Goal: Transaction & Acquisition: Book appointment/travel/reservation

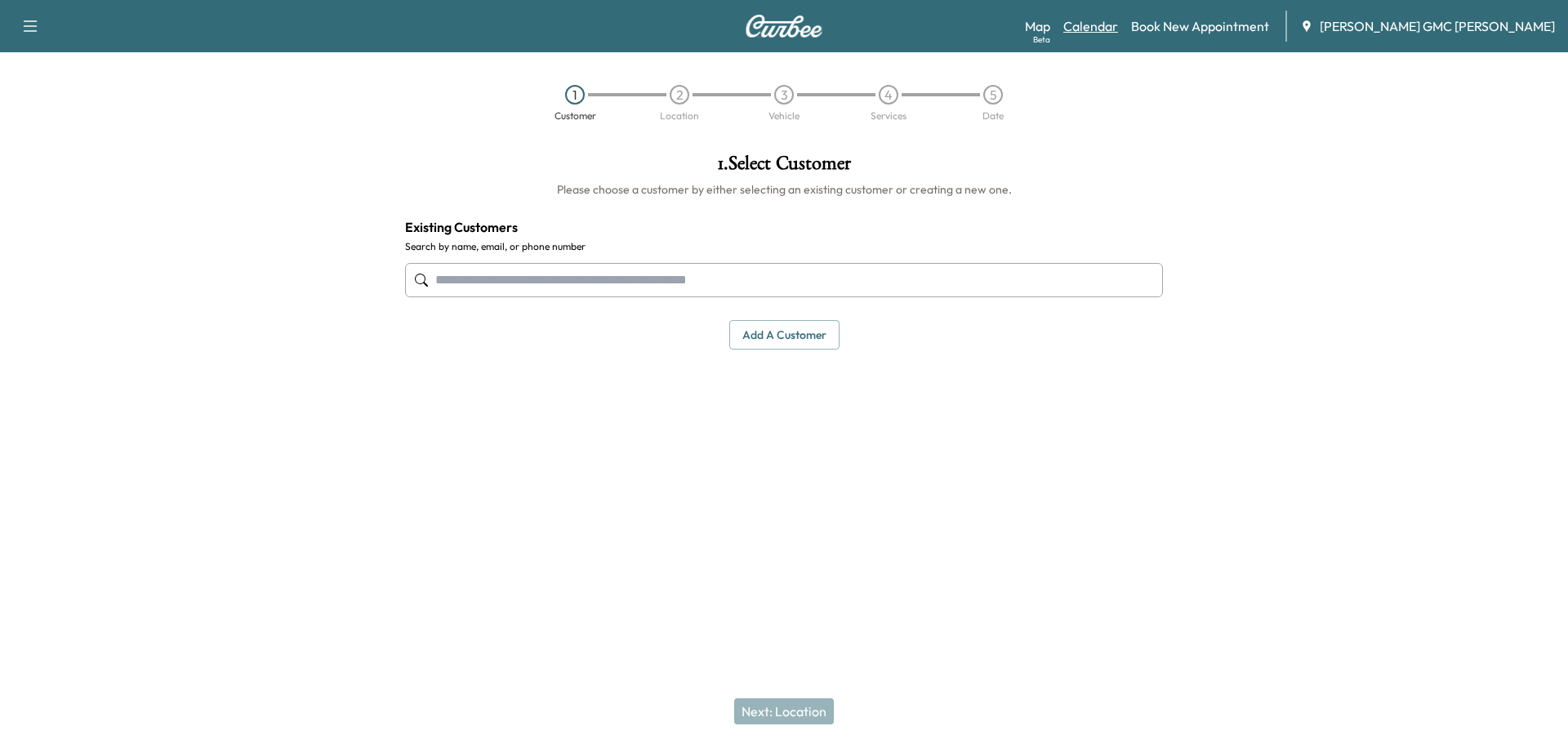
click at [1118, 32] on link "Calendar" at bounding box center [1091, 27] width 55 height 20
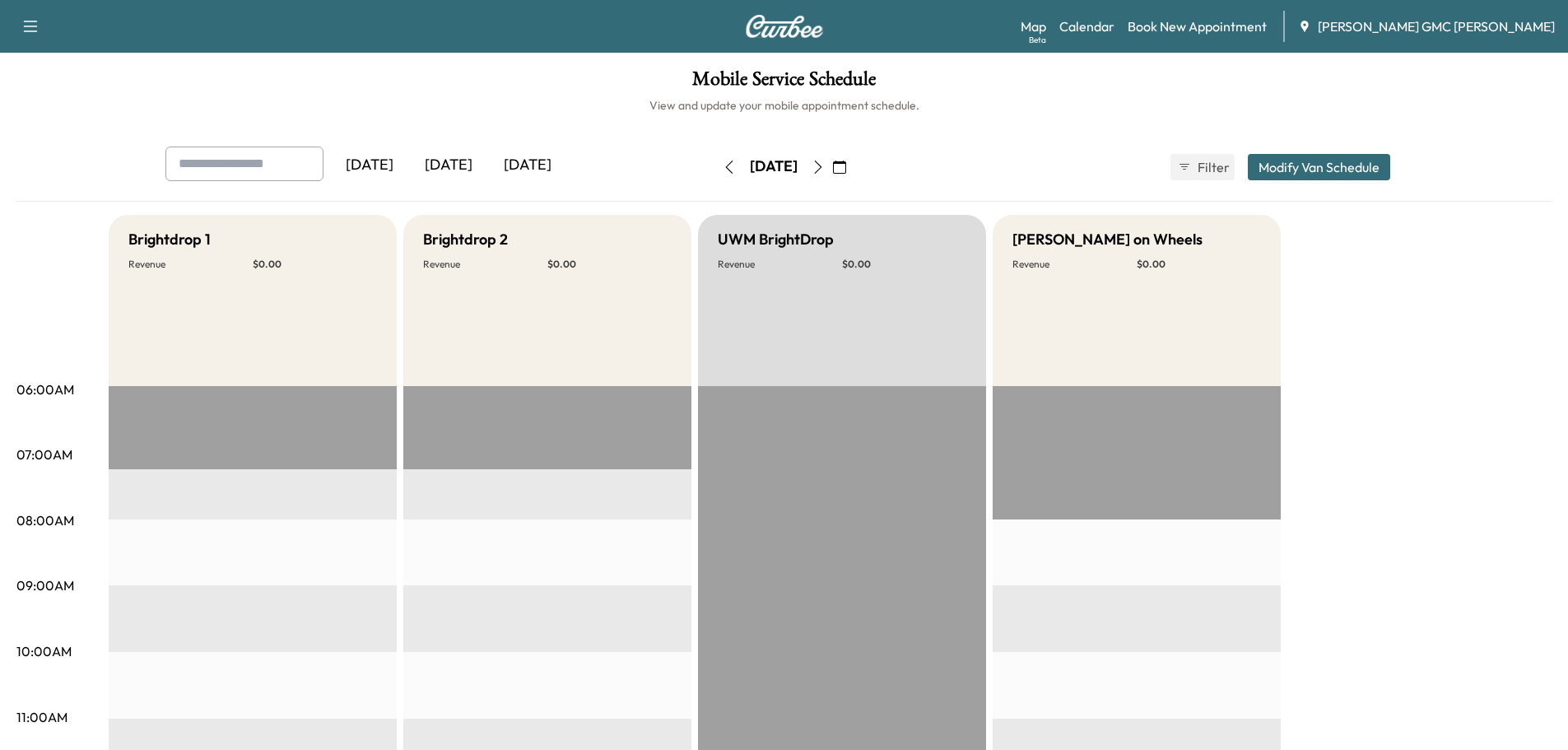
click at [824, 169] on icon "button" at bounding box center [818, 167] width 13 height 13
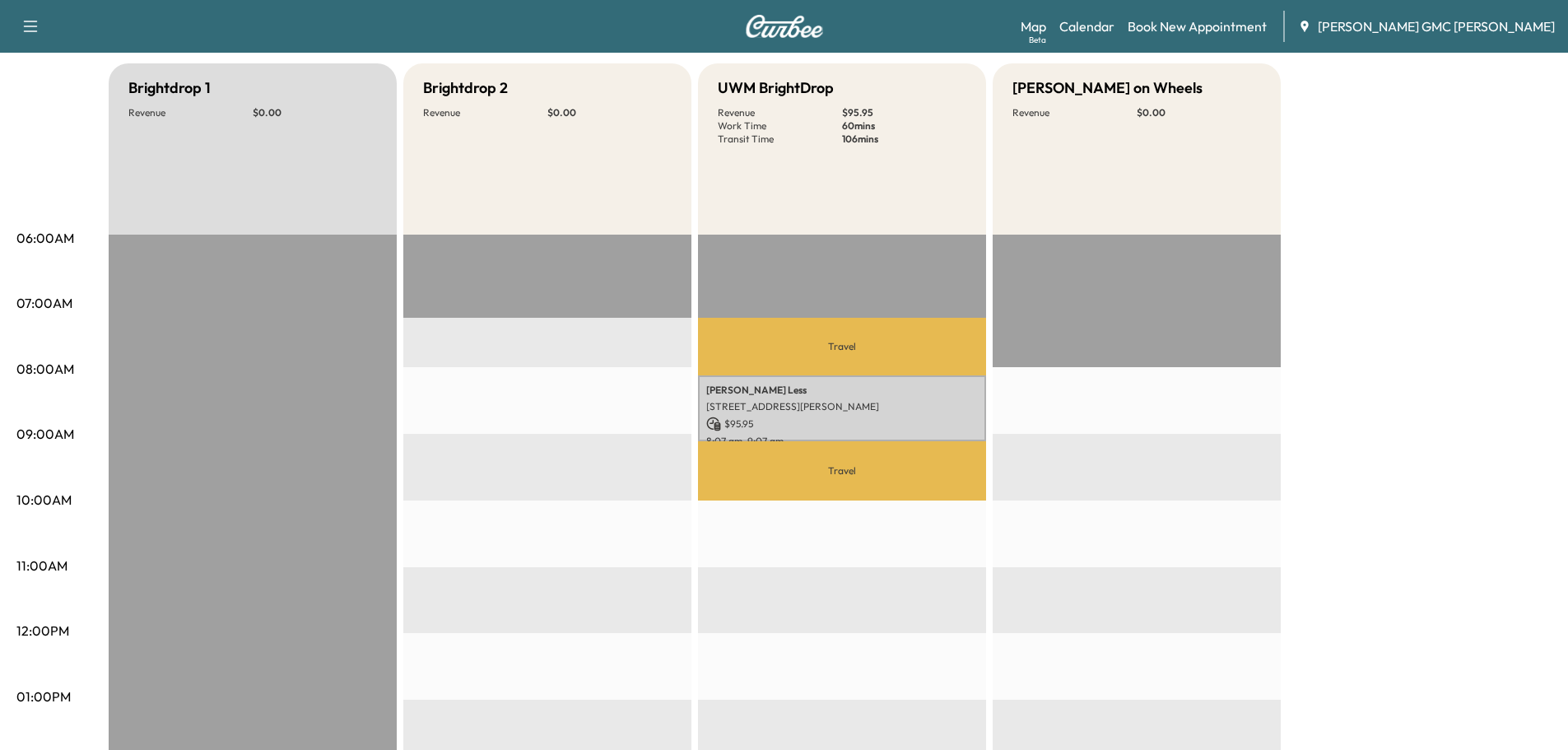
scroll to position [165, 0]
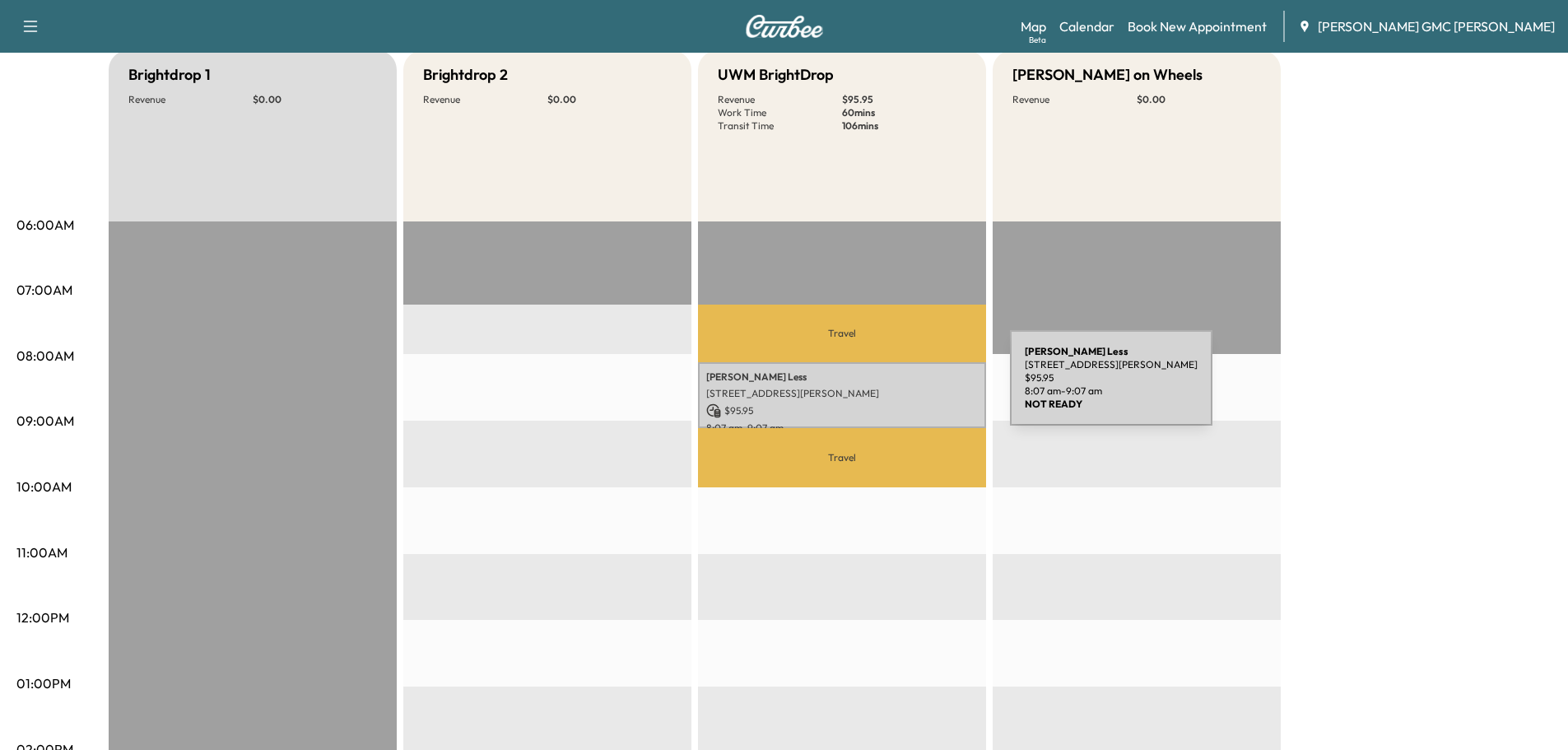
click at [886, 388] on p "[STREET_ADDRESS][PERSON_NAME]" at bounding box center [842, 394] width 272 height 13
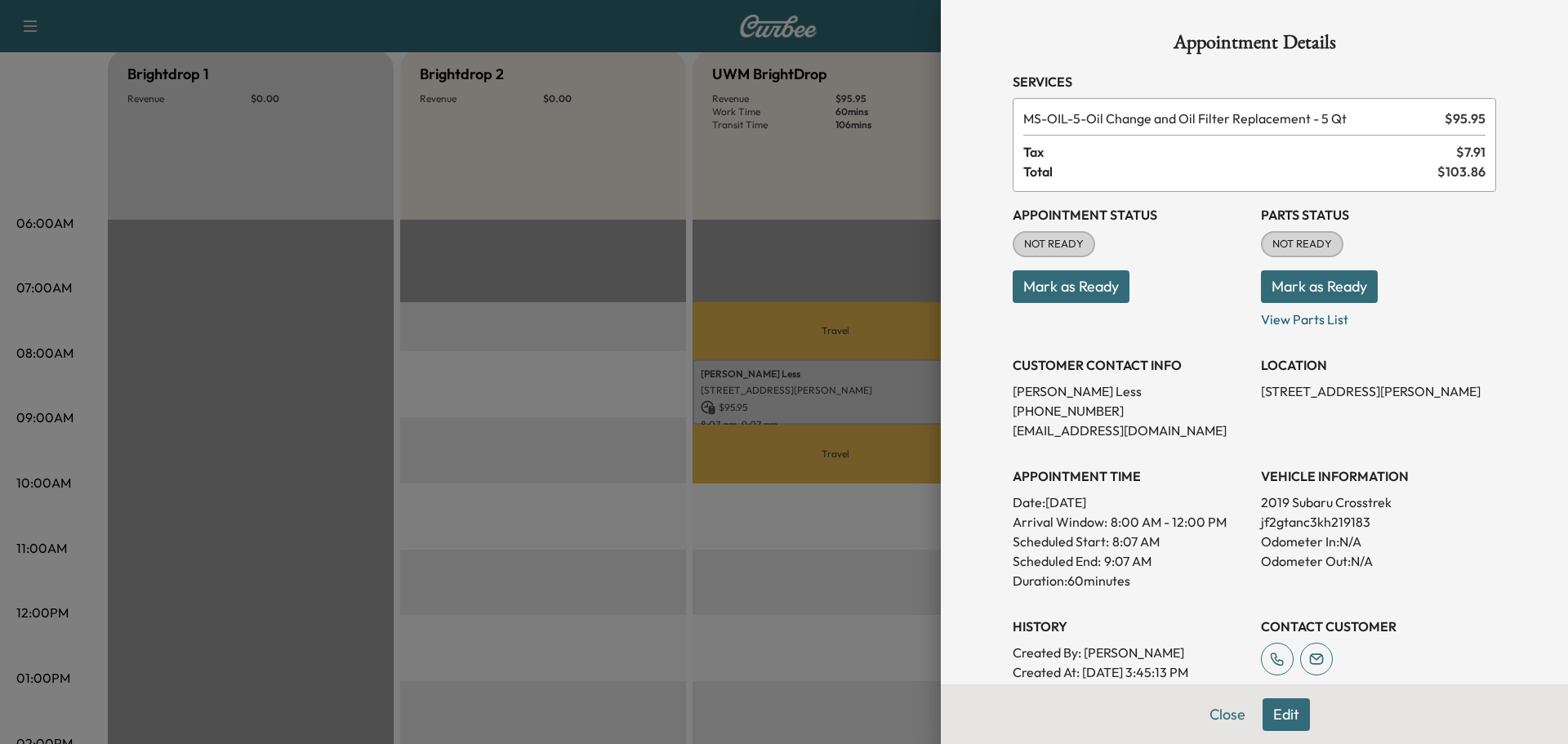
click at [868, 520] on div at bounding box center [784, 372] width 1568 height 744
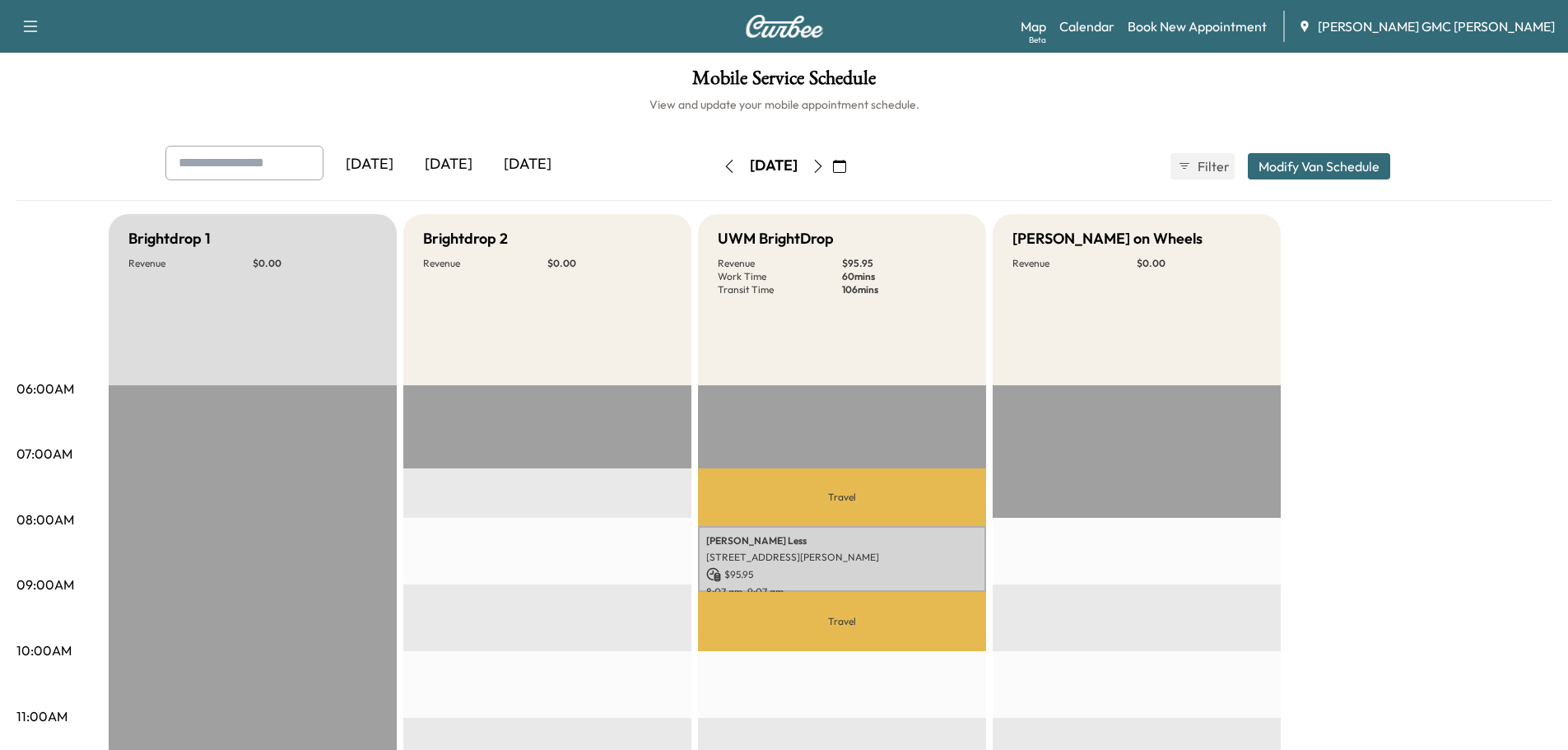
scroll to position [0, 0]
click at [824, 161] on icon "button" at bounding box center [818, 167] width 13 height 13
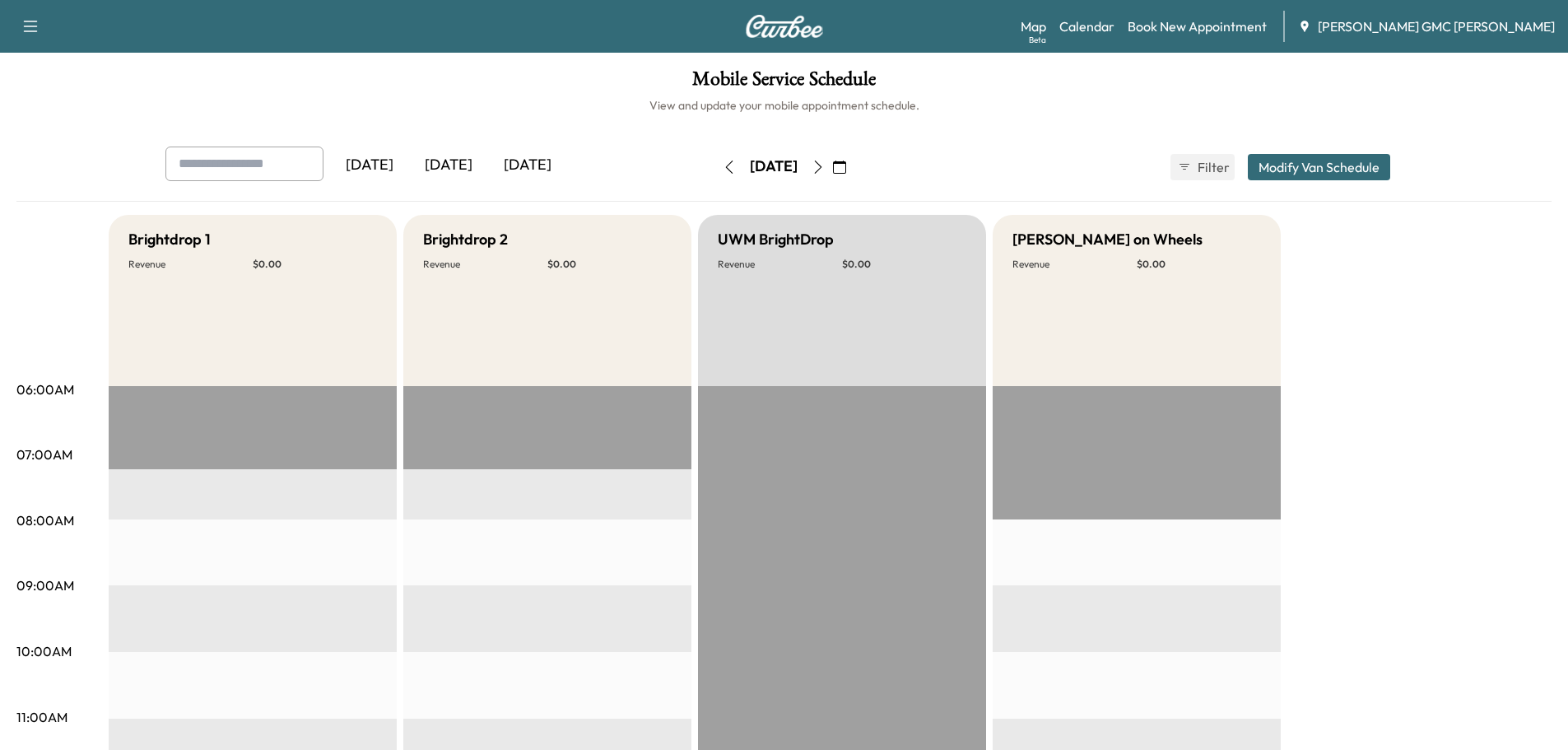
click at [824, 165] on icon "button" at bounding box center [818, 167] width 13 height 13
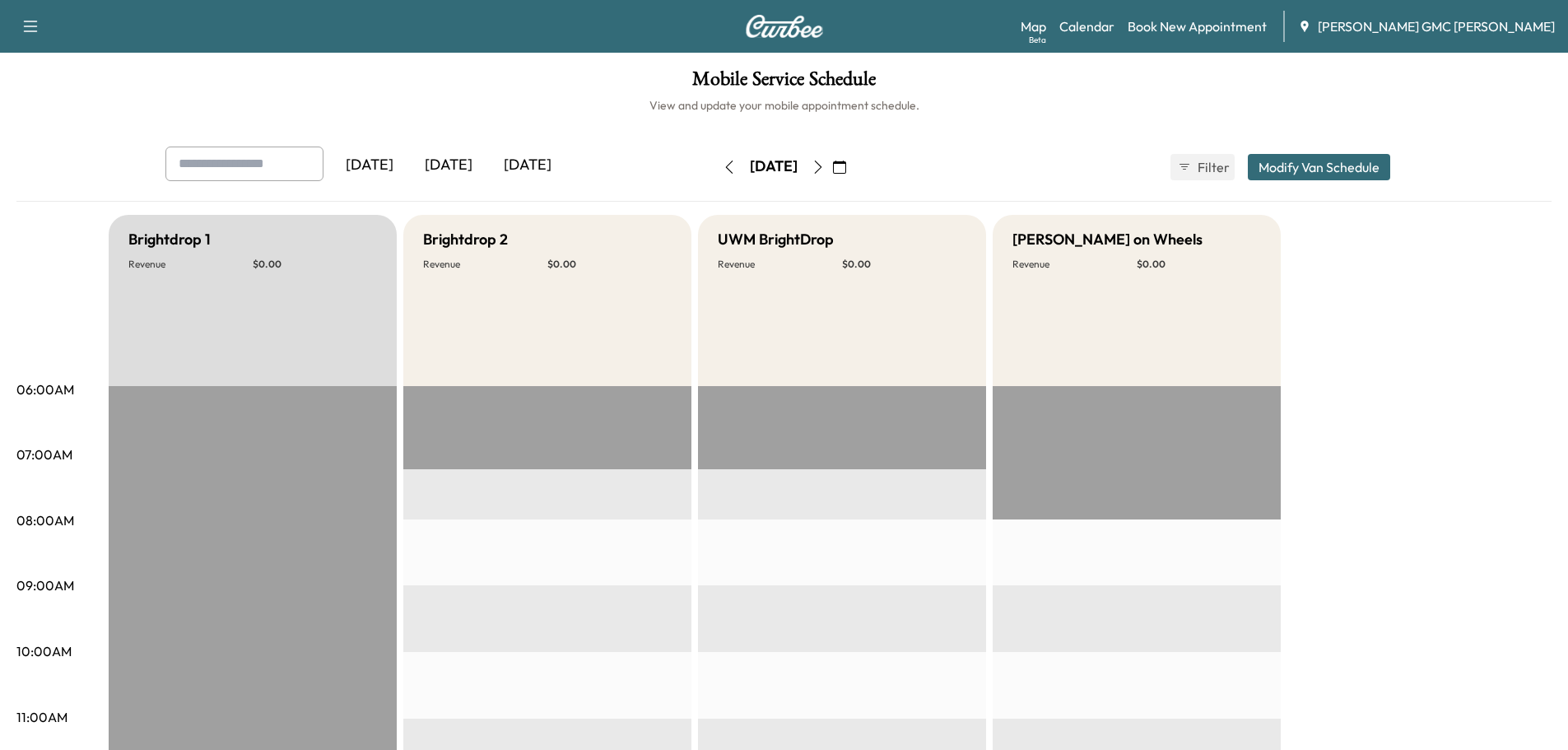
click at [715, 155] on button "button" at bounding box center [729, 166] width 28 height 26
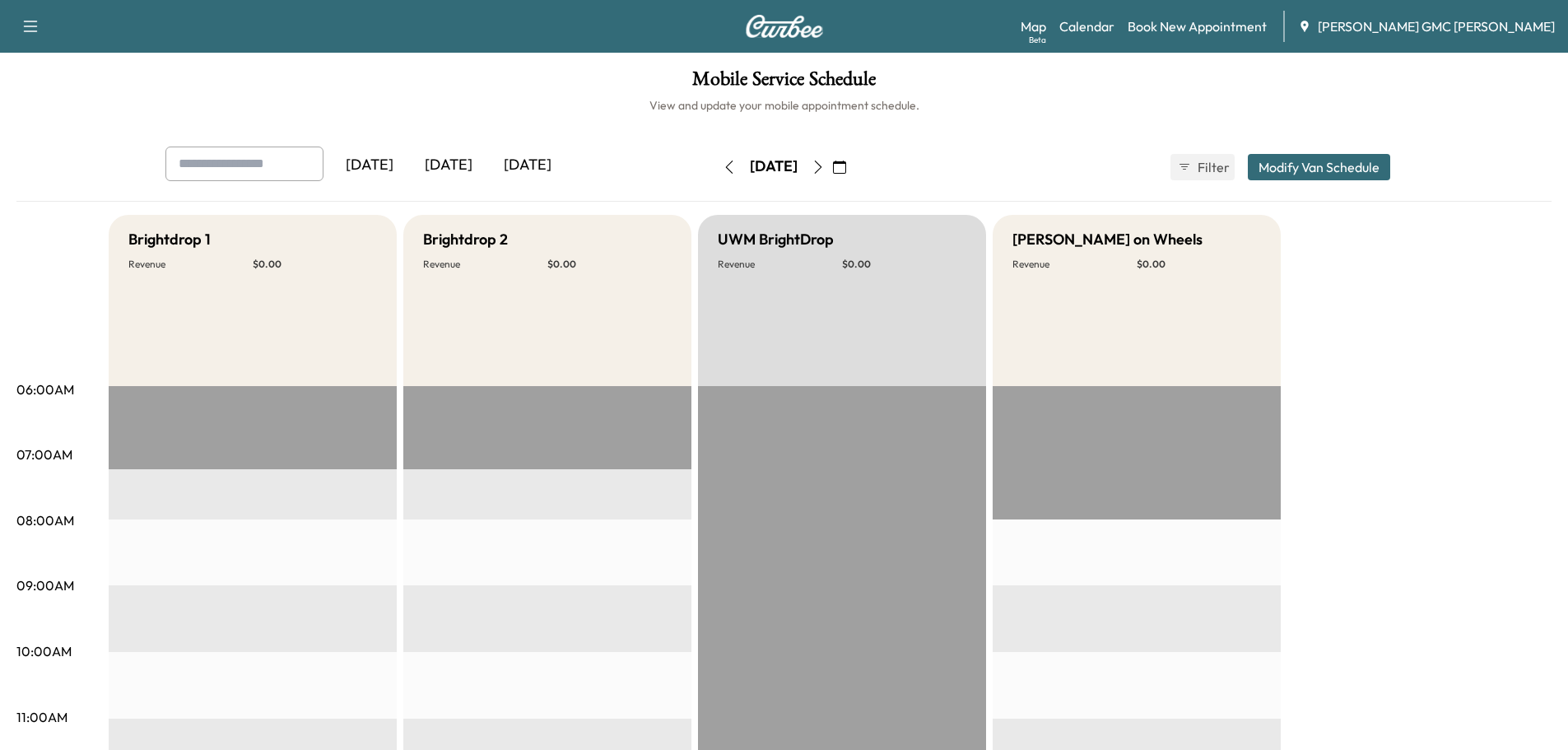
click at [723, 170] on icon "button" at bounding box center [729, 167] width 13 height 13
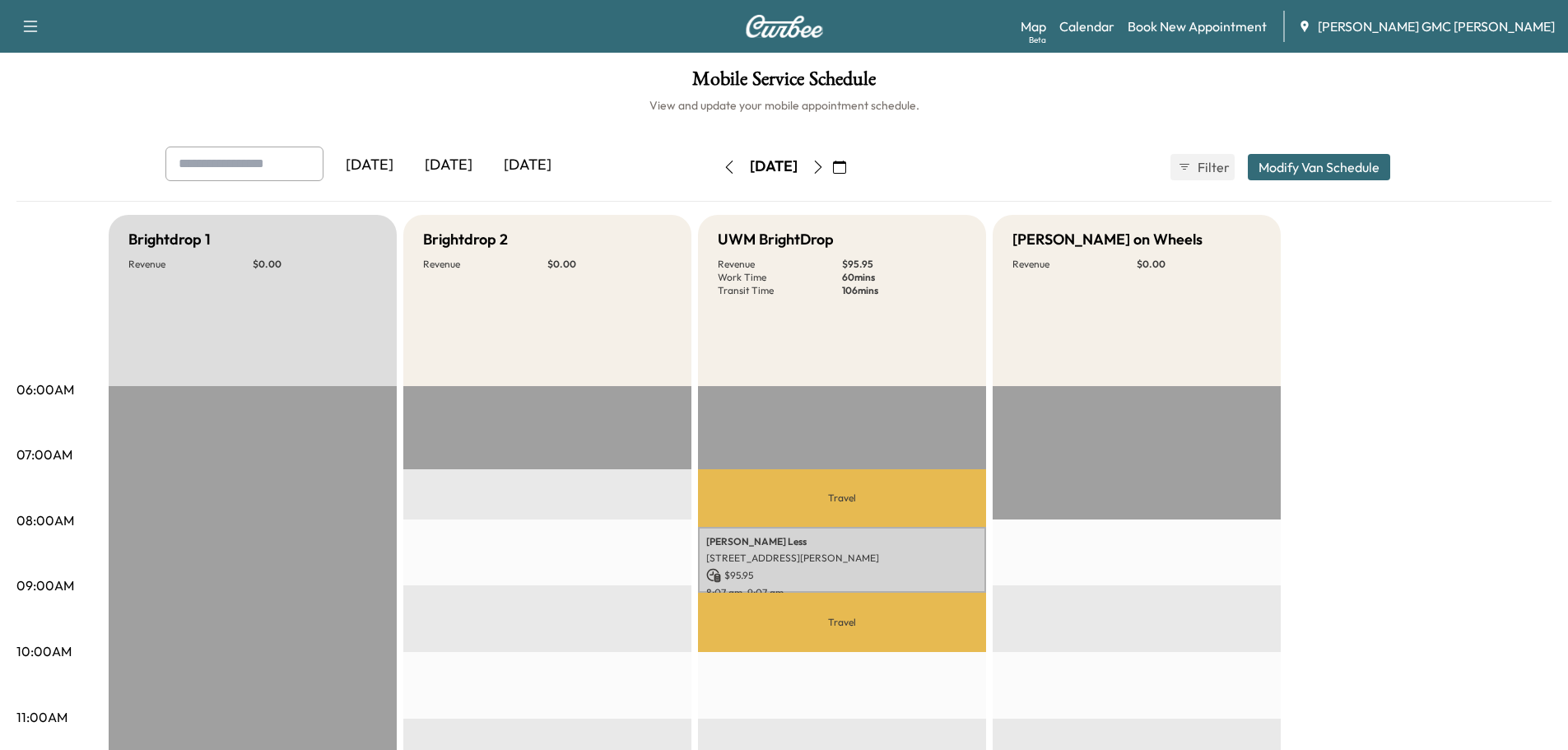
click at [629, 147] on div "[DATE] [DATE] [DATE]" at bounding box center [413, 167] width 495 height 41
click at [824, 165] on icon "button" at bounding box center [818, 167] width 13 height 13
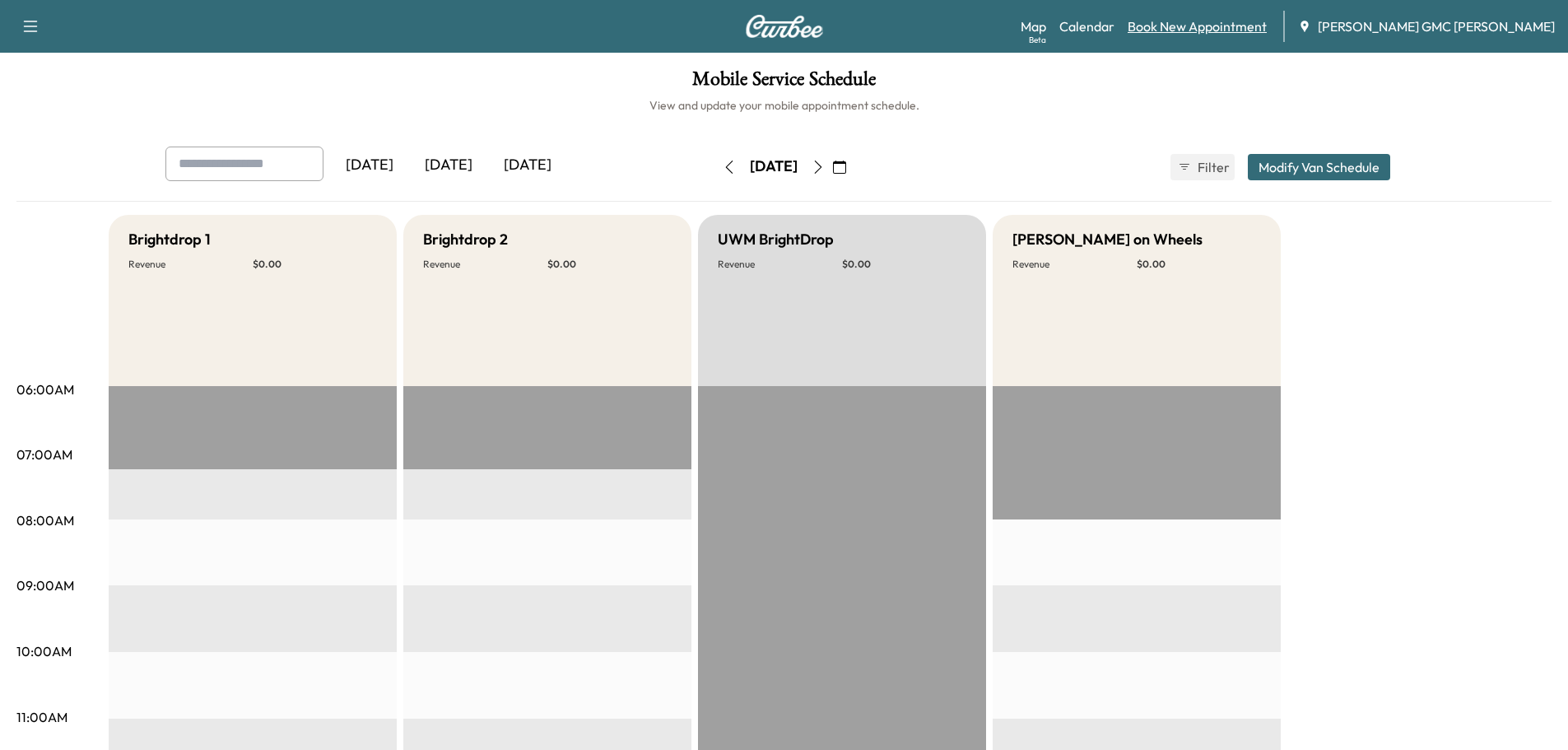
click at [1199, 34] on link "Book New Appointment" at bounding box center [1197, 27] width 139 height 20
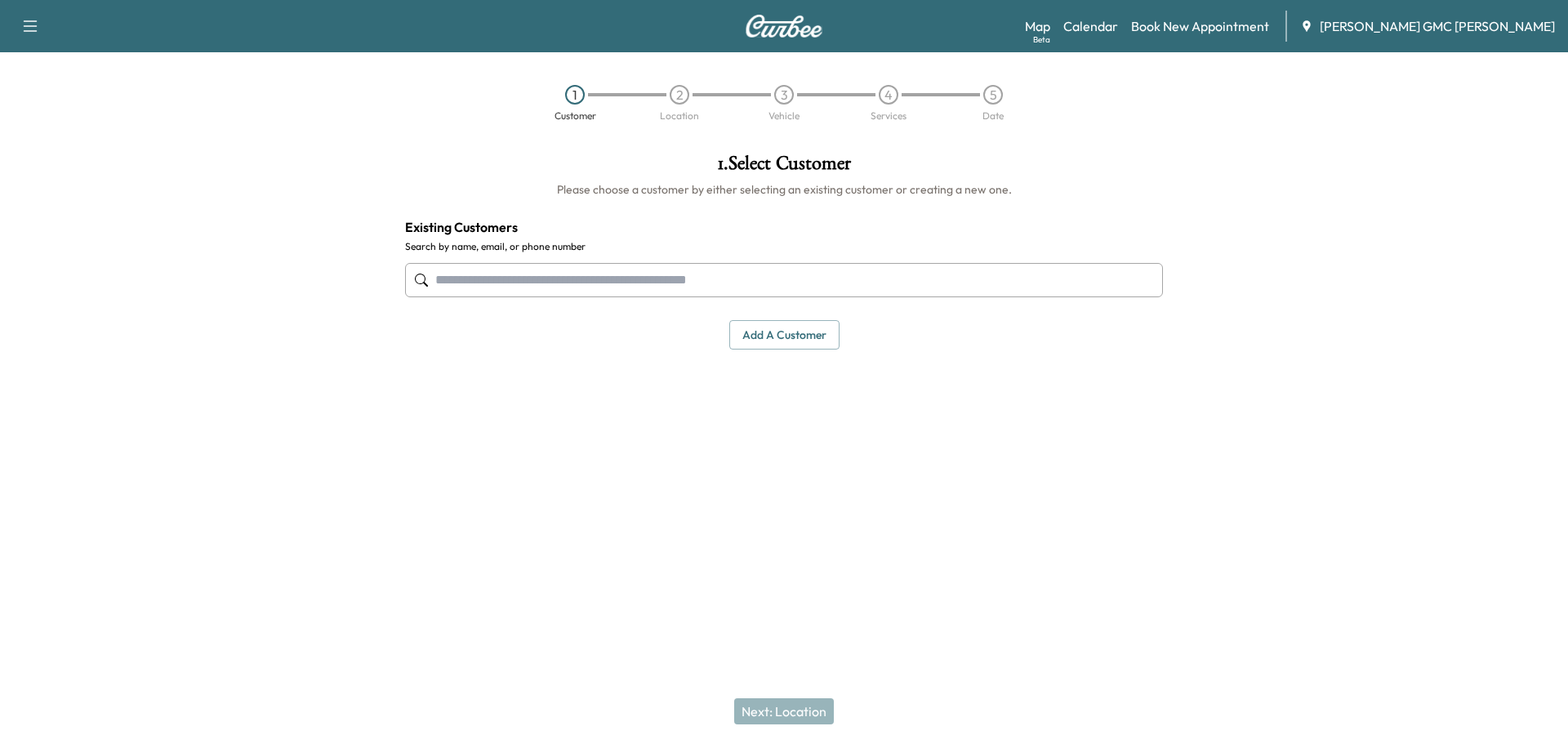
click at [568, 277] on input "text" at bounding box center [784, 280] width 758 height 34
type input "*"
type input "**********"
click at [611, 328] on div "No results" at bounding box center [784, 329] width 757 height 42
drag, startPoint x: 654, startPoint y: 288, endPoint x: 346, endPoint y: 295, distance: 308.1
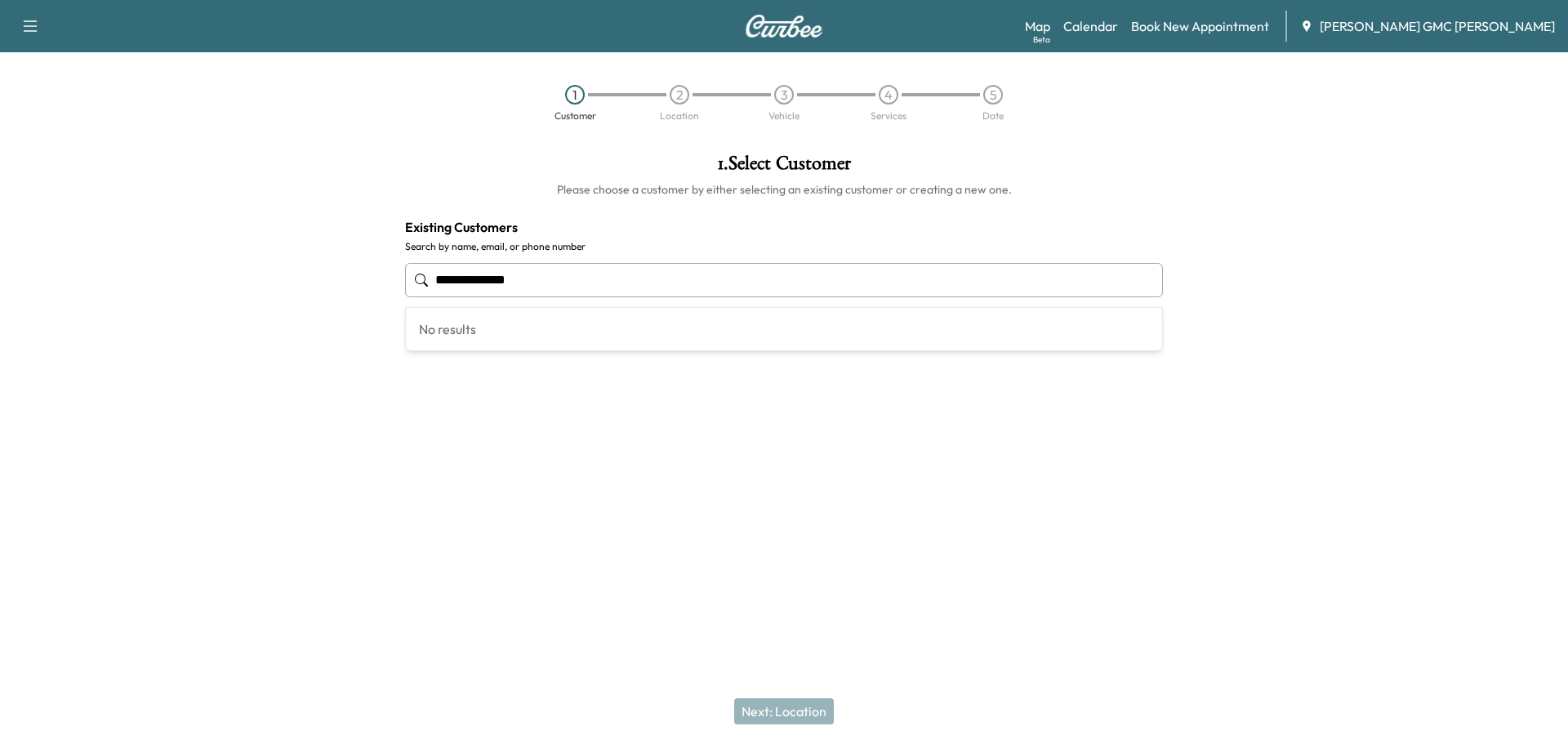
click at [346, 295] on div "**********" at bounding box center [784, 327] width 1568 height 372
click at [784, 332] on button "Add a customer" at bounding box center [784, 335] width 110 height 30
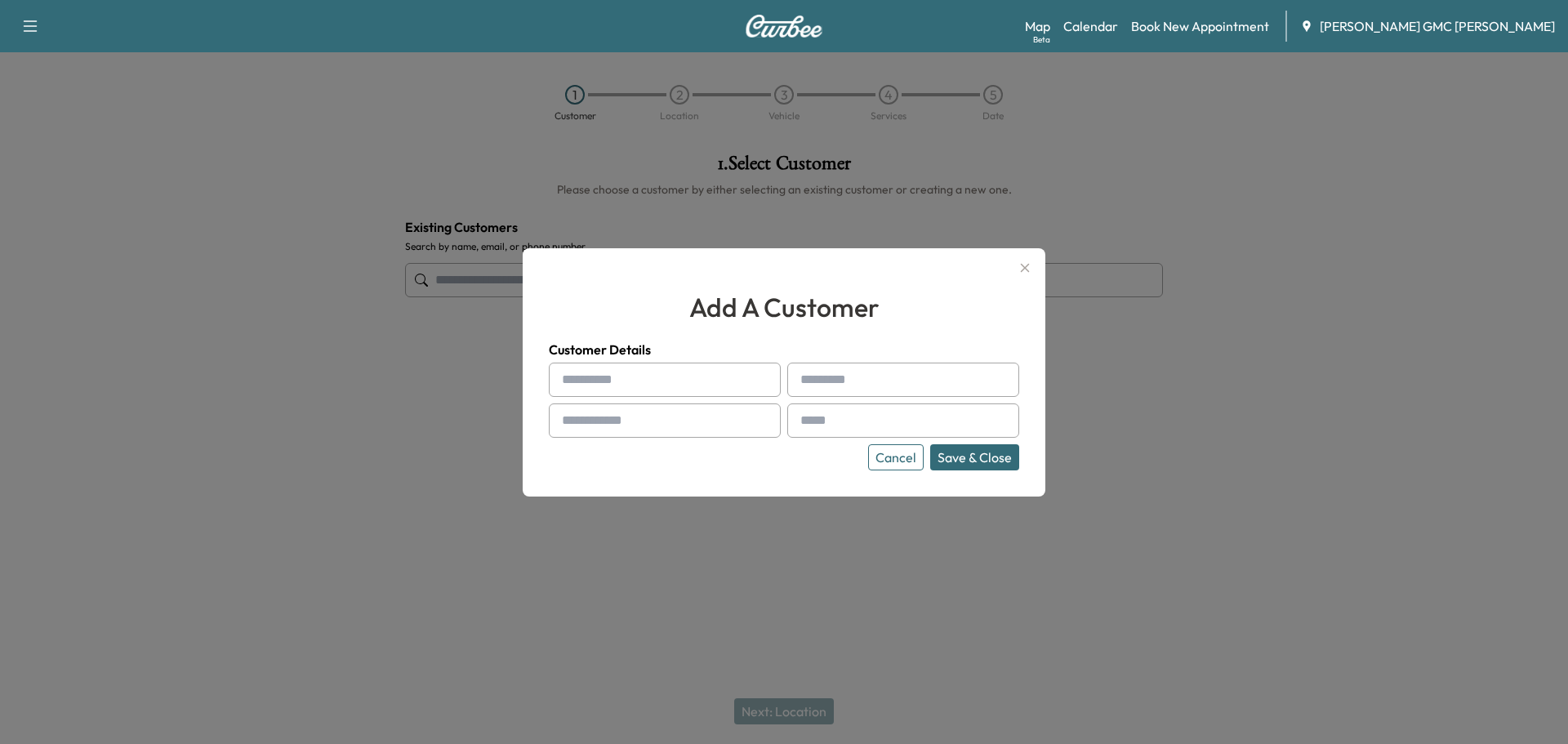
click at [667, 372] on input "text" at bounding box center [665, 379] width 232 height 34
type input "*******"
type input "*********"
click at [637, 424] on input "text" at bounding box center [665, 420] width 232 height 34
type input "**********"
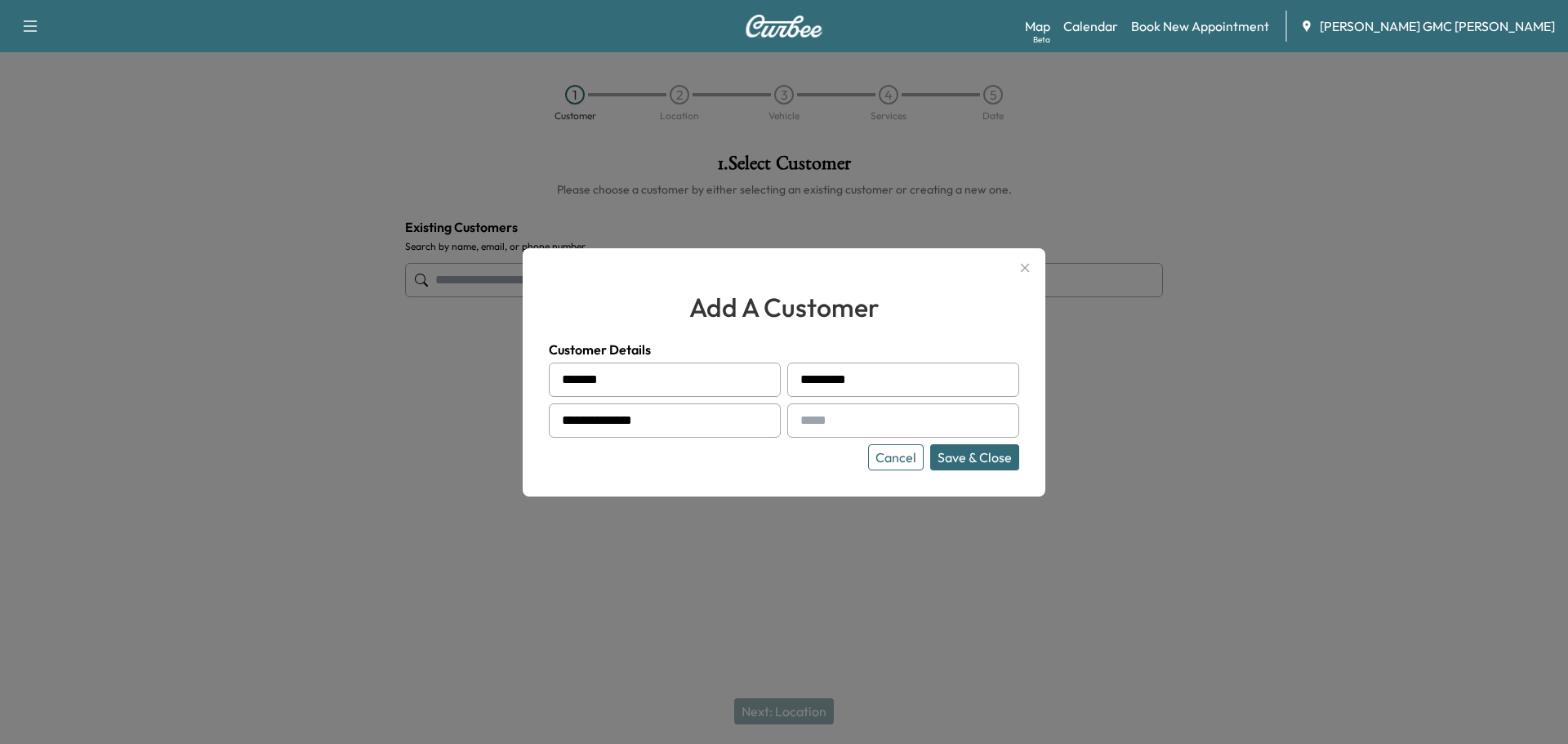
click at [992, 463] on button "Save & Close" at bounding box center [975, 457] width 89 height 26
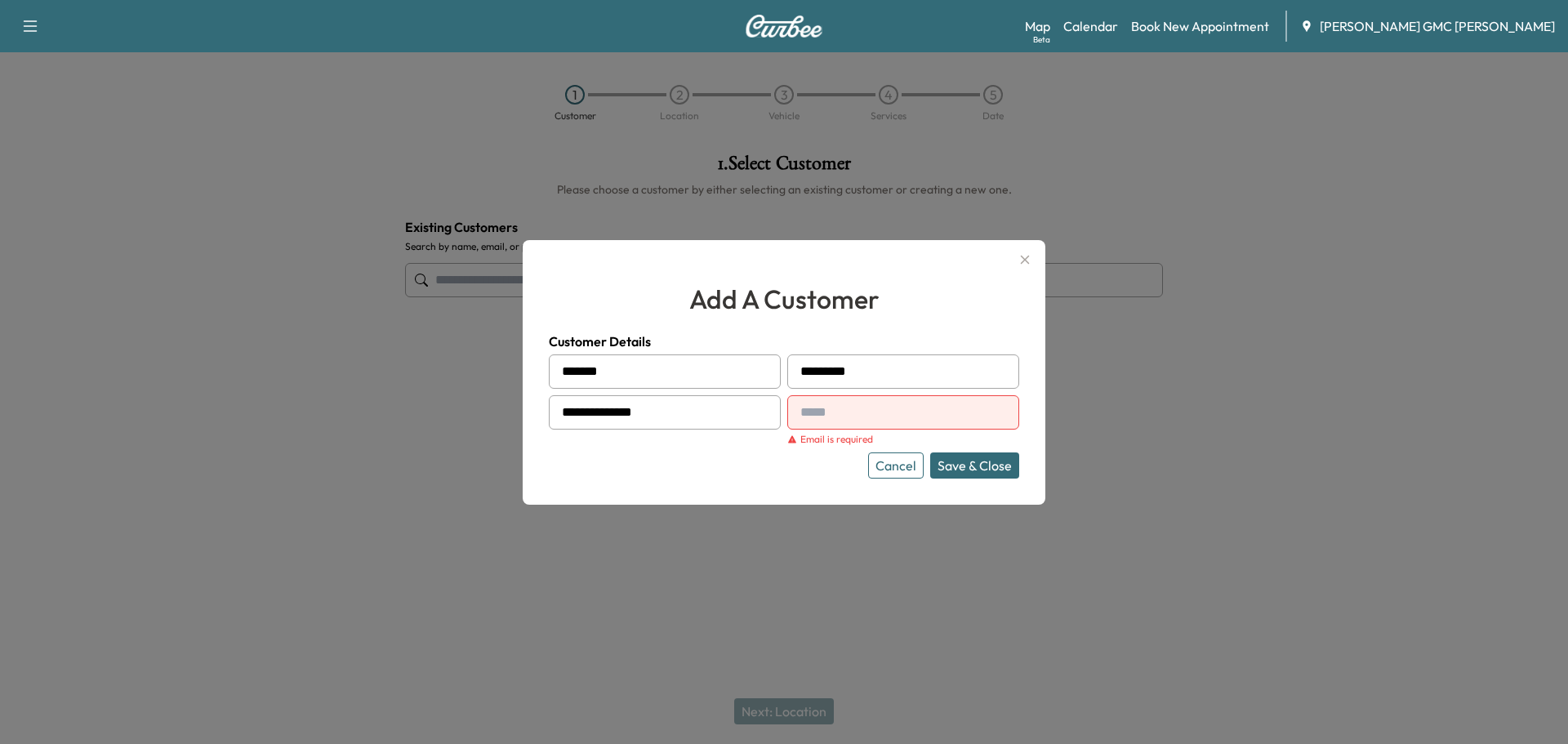
click at [949, 417] on input "text" at bounding box center [903, 412] width 232 height 34
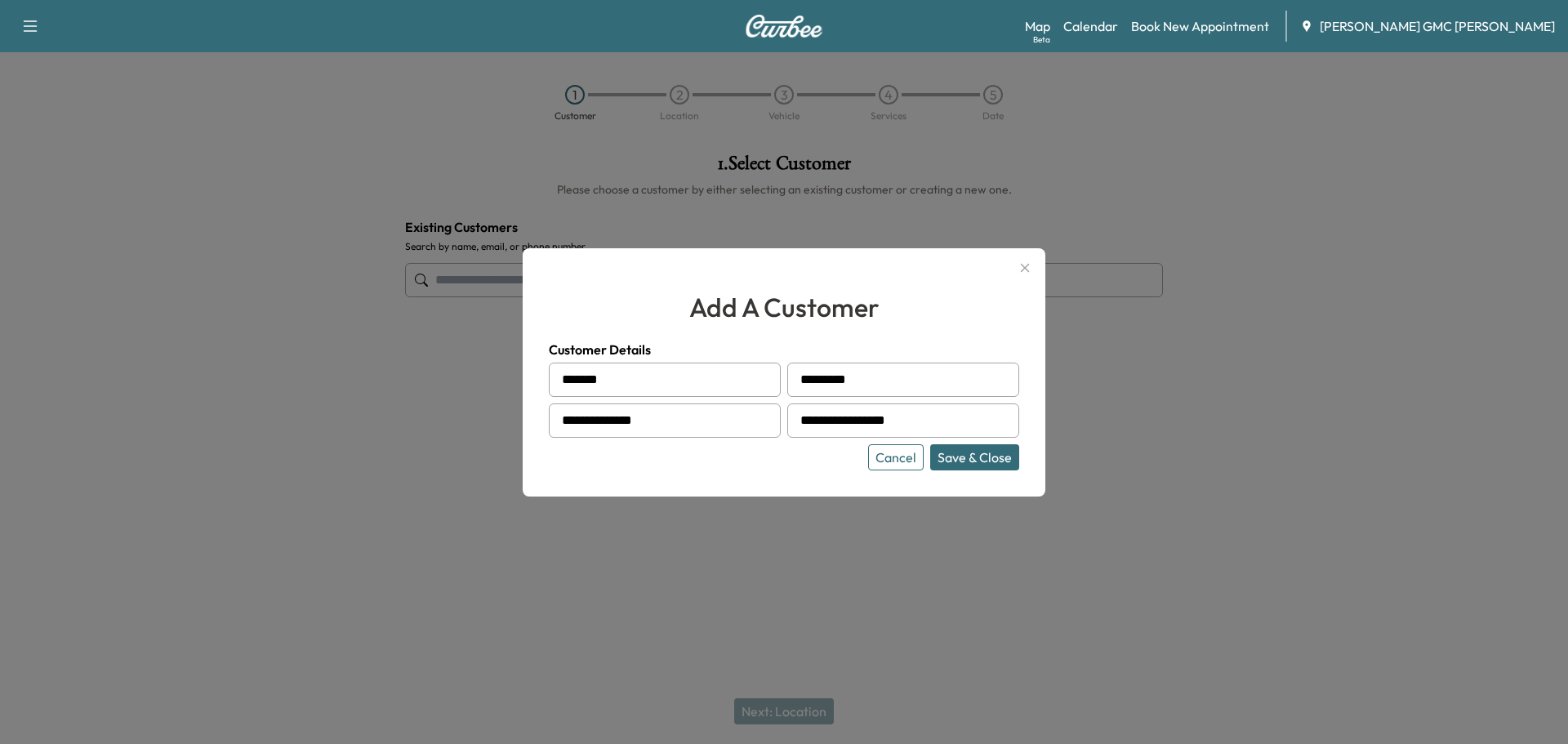
type input "**********"
click at [988, 461] on button "Save & Close" at bounding box center [975, 457] width 89 height 26
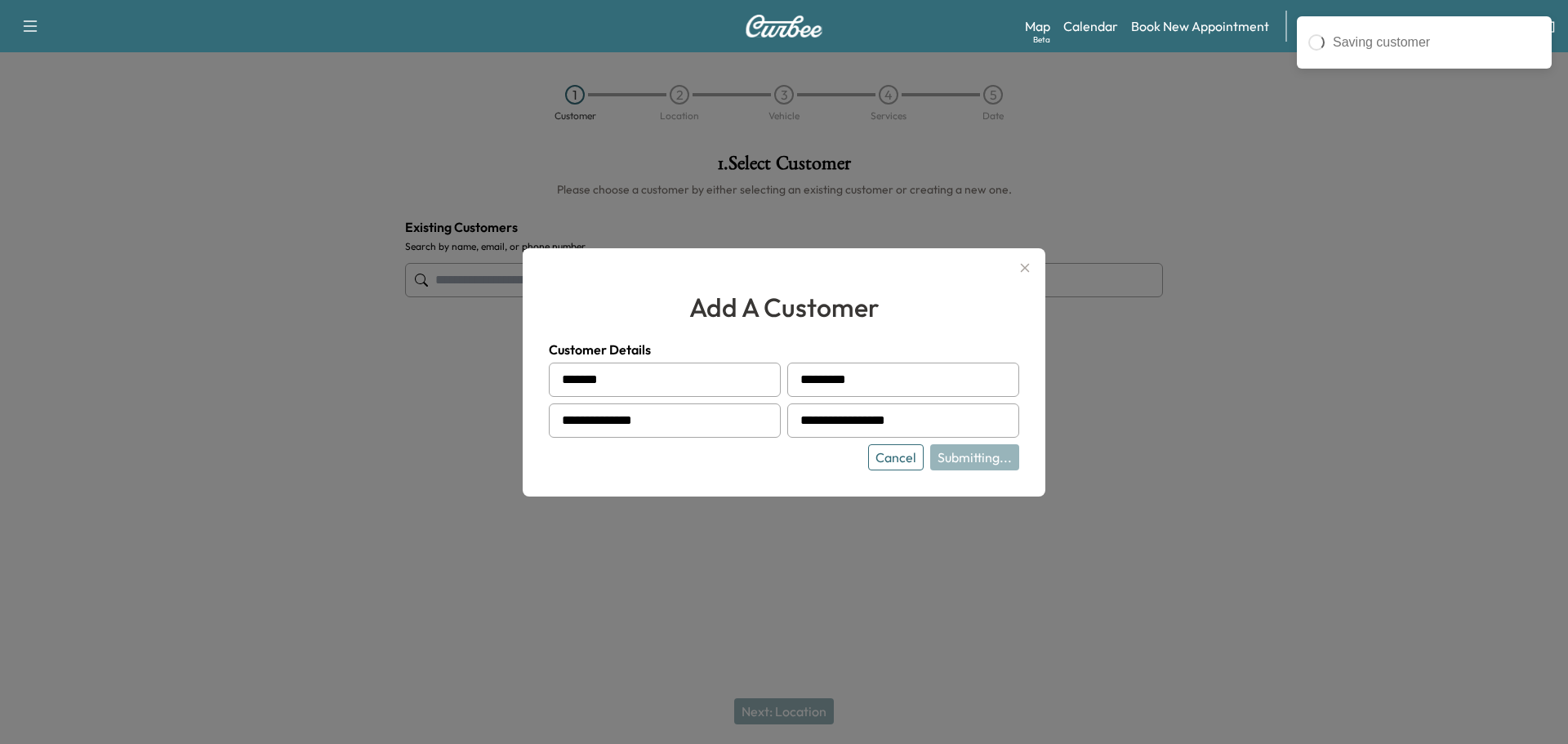
type input "**********"
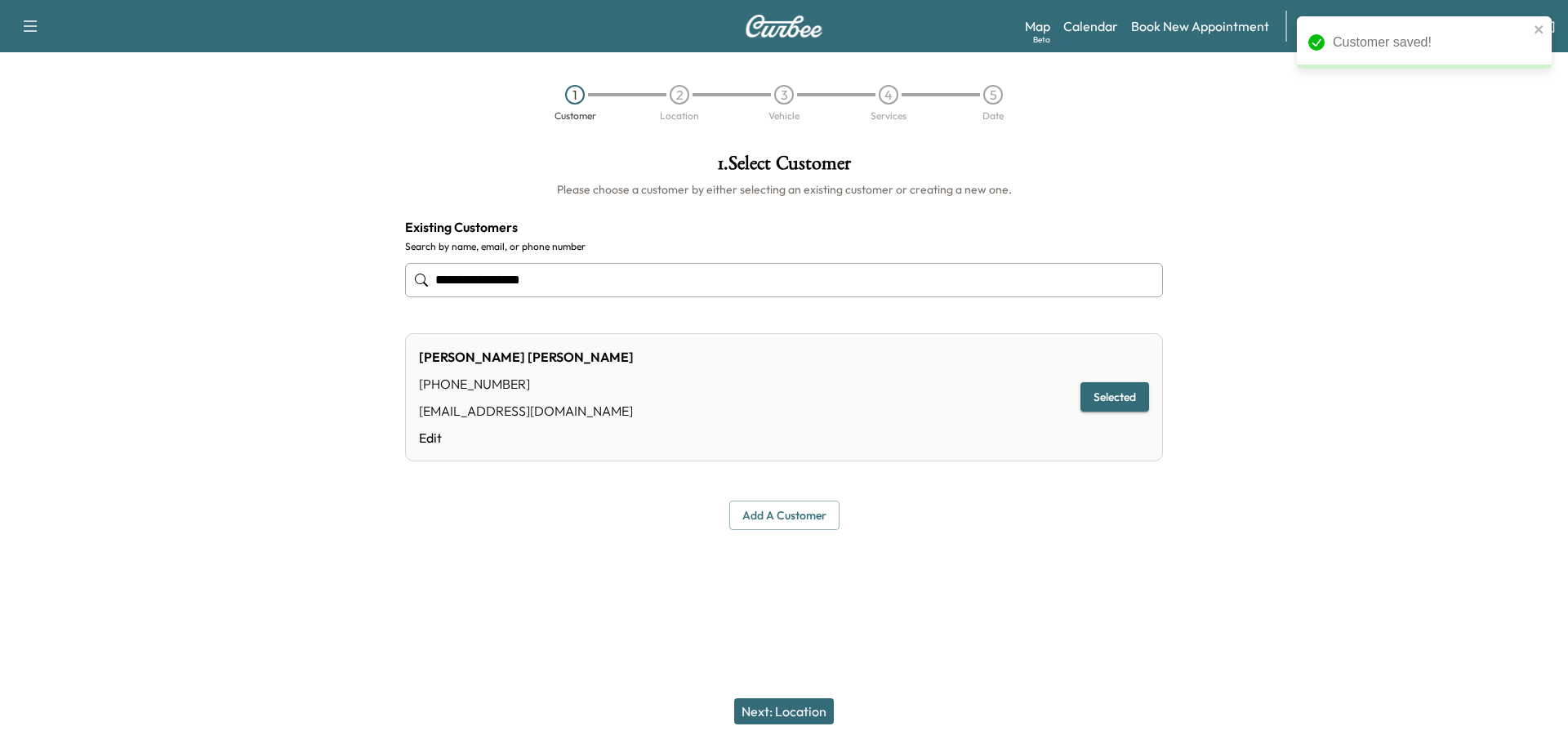
click at [1126, 395] on button "Selected" at bounding box center [1115, 397] width 68 height 30
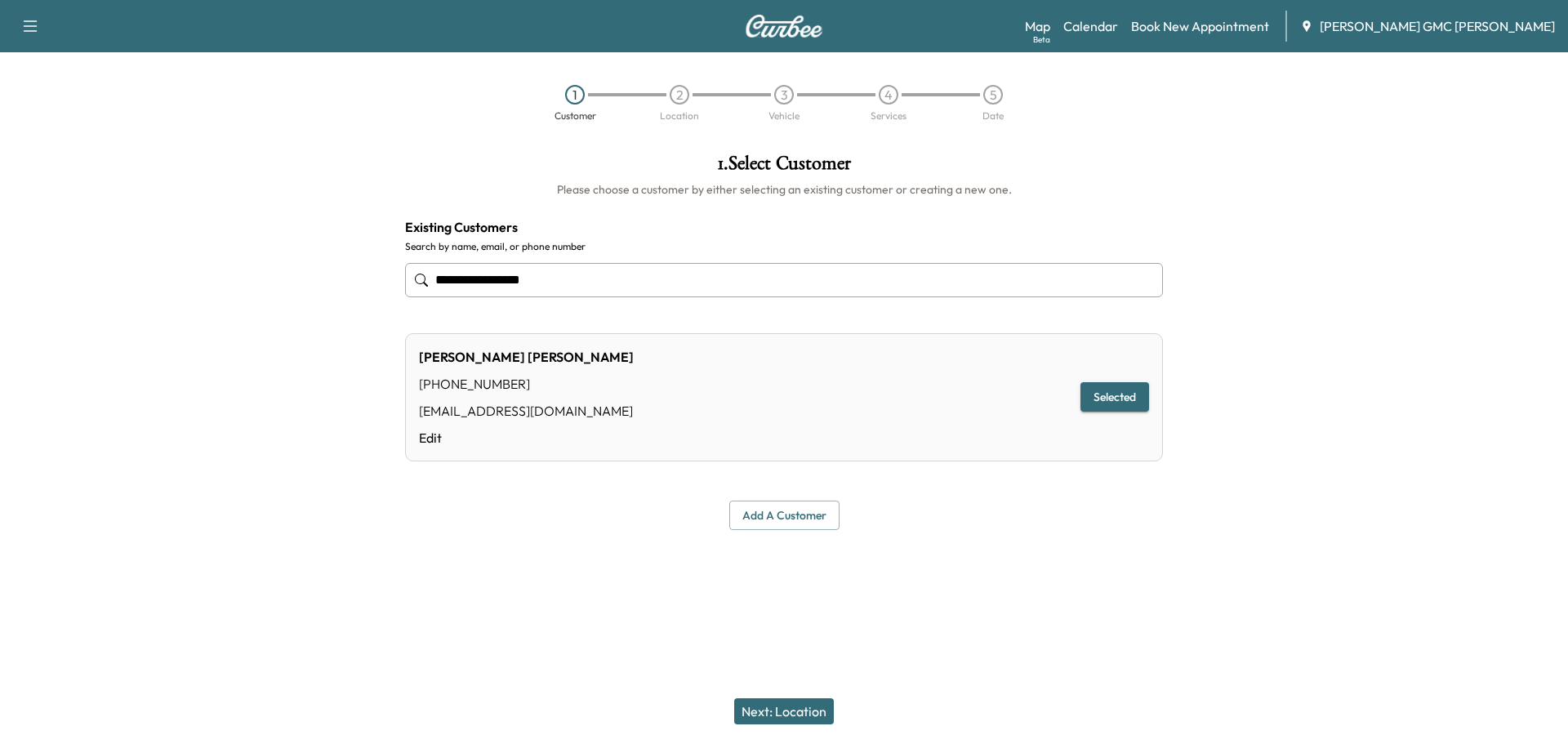
click at [794, 709] on button "Next: Location" at bounding box center [784, 711] width 100 height 26
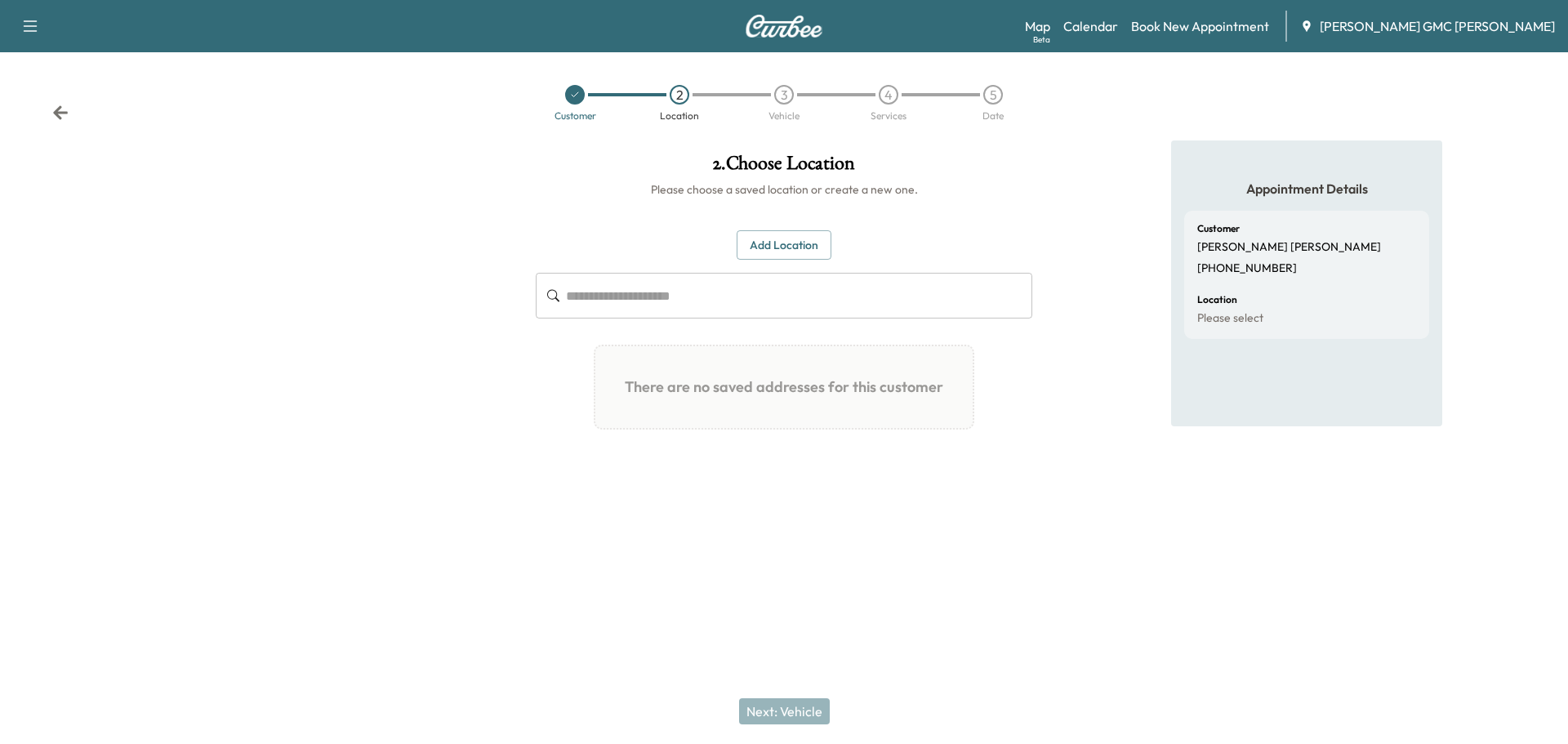
click at [783, 245] on button "Add Location" at bounding box center [784, 245] width 95 height 30
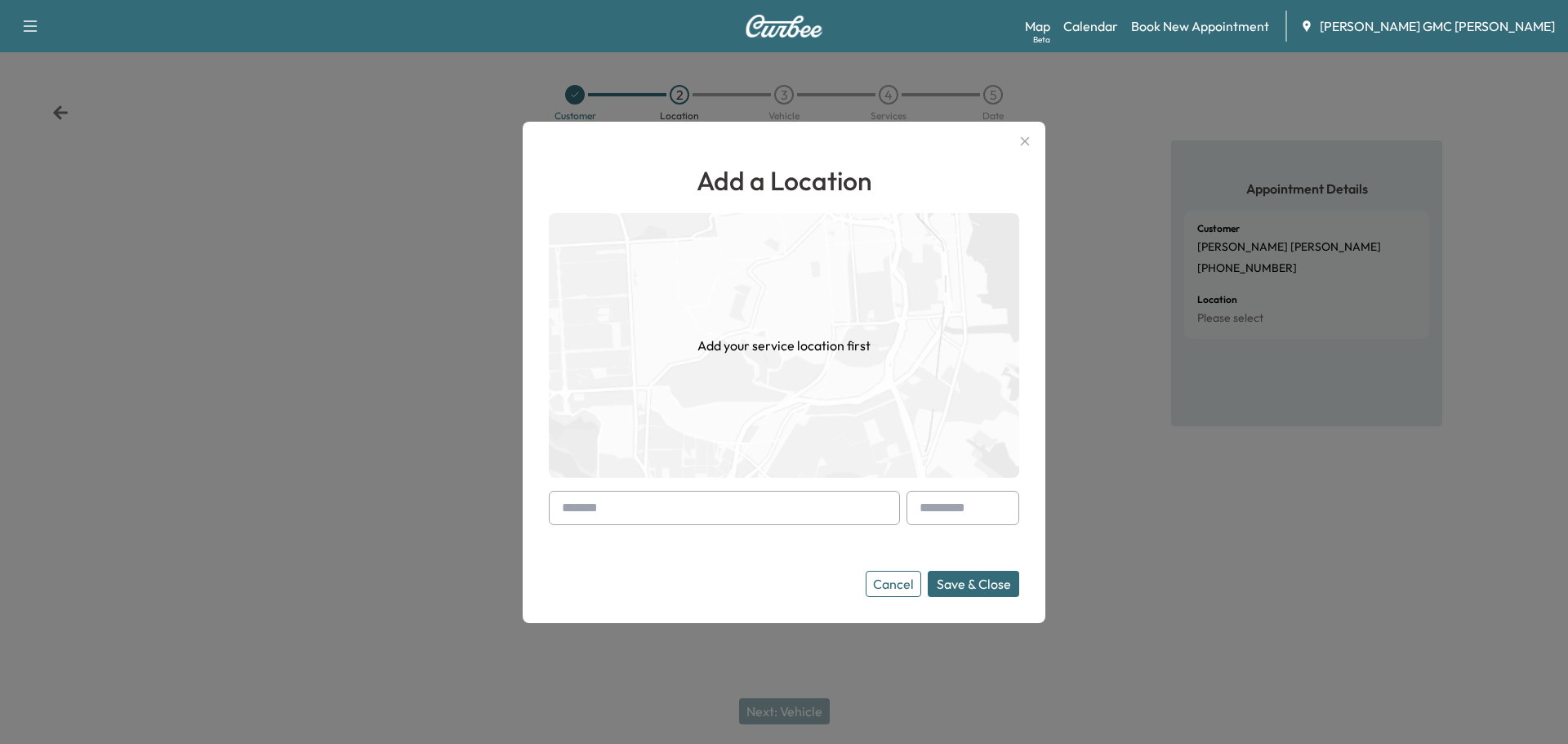
click at [682, 527] on form "Cancel Save & Close" at bounding box center [784, 543] width 471 height 106
click at [683, 518] on input "text" at bounding box center [725, 507] width 352 height 34
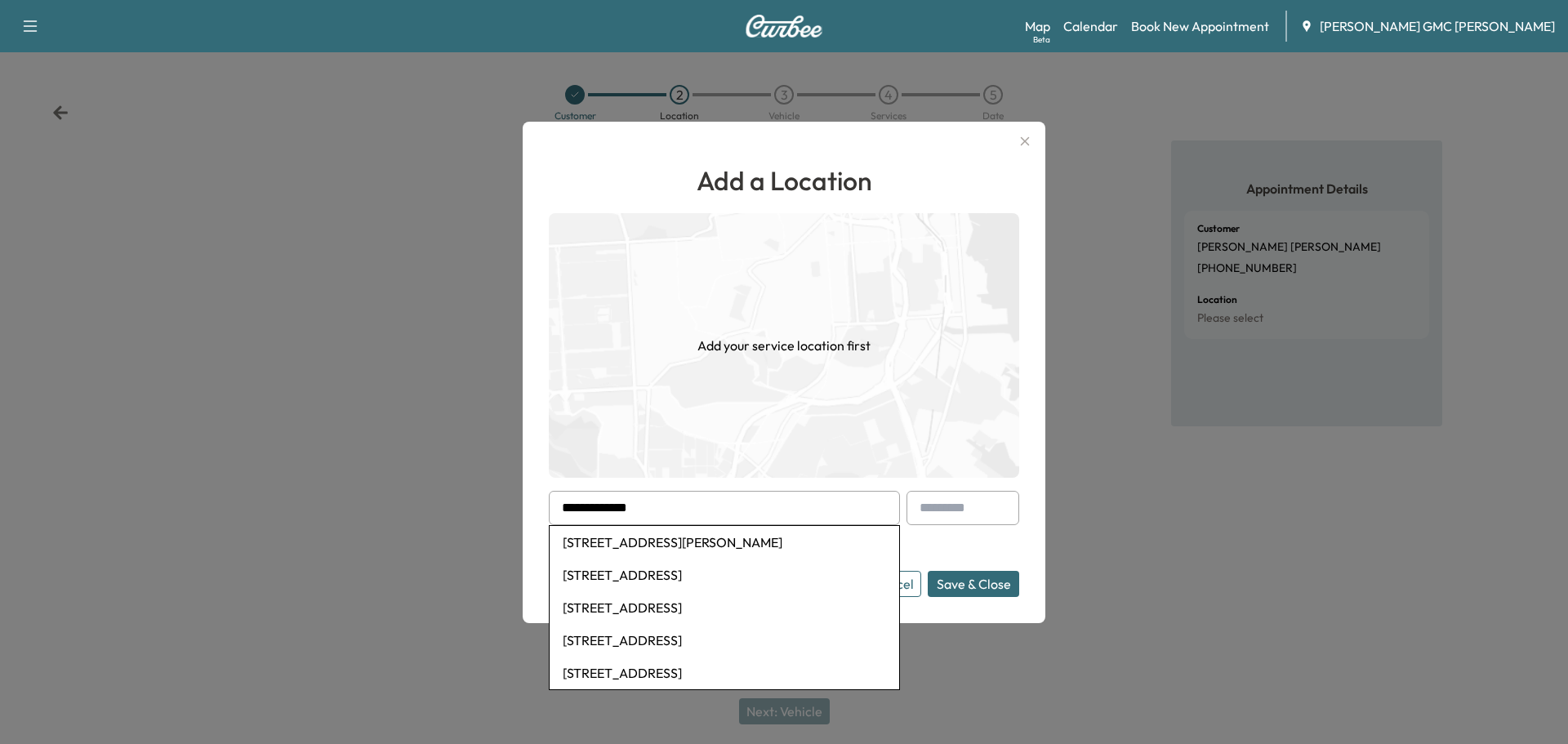
click at [687, 547] on li "[STREET_ADDRESS][PERSON_NAME]" at bounding box center [725, 542] width 350 height 32
type input "**********"
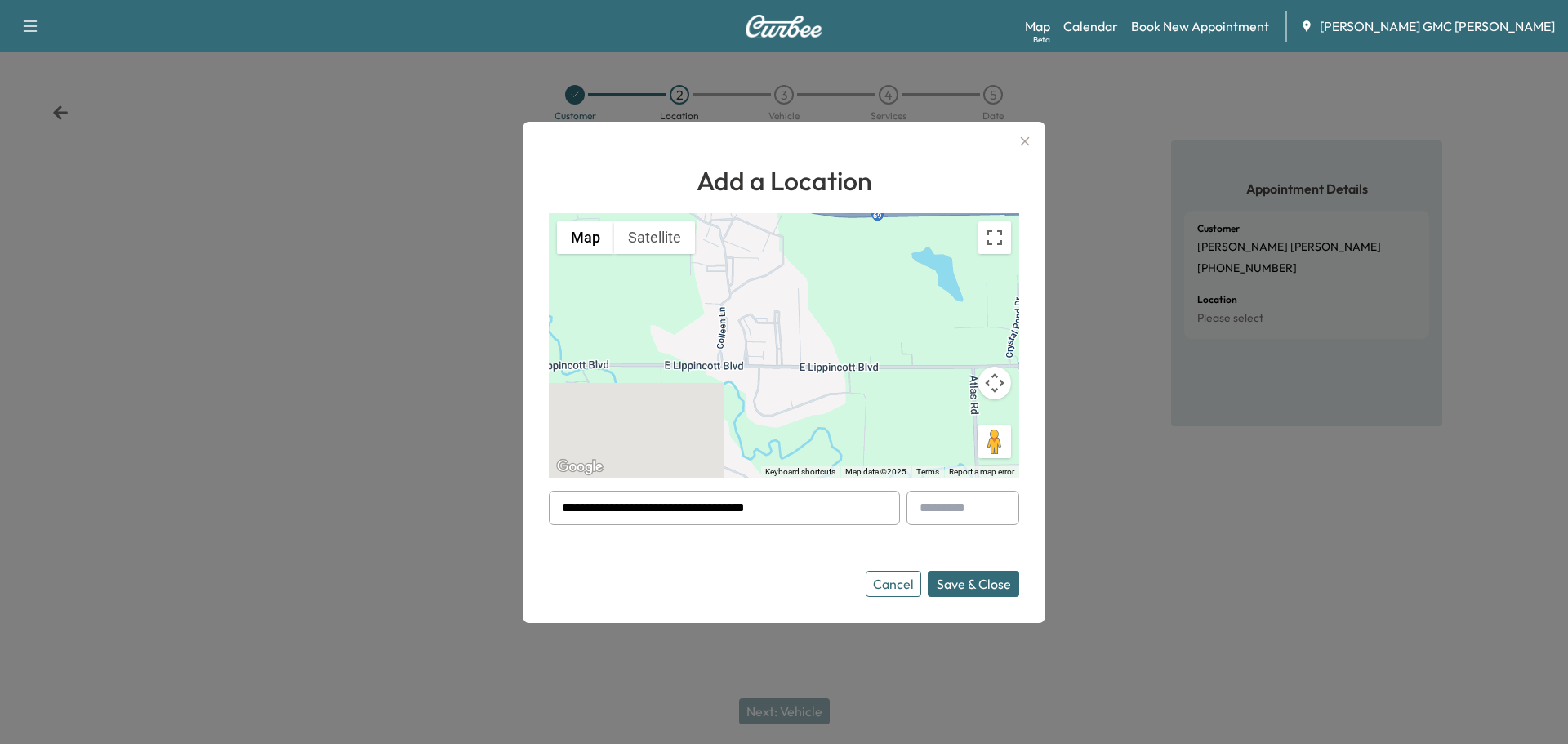
click at [996, 586] on button "Save & Close" at bounding box center [974, 583] width 92 height 26
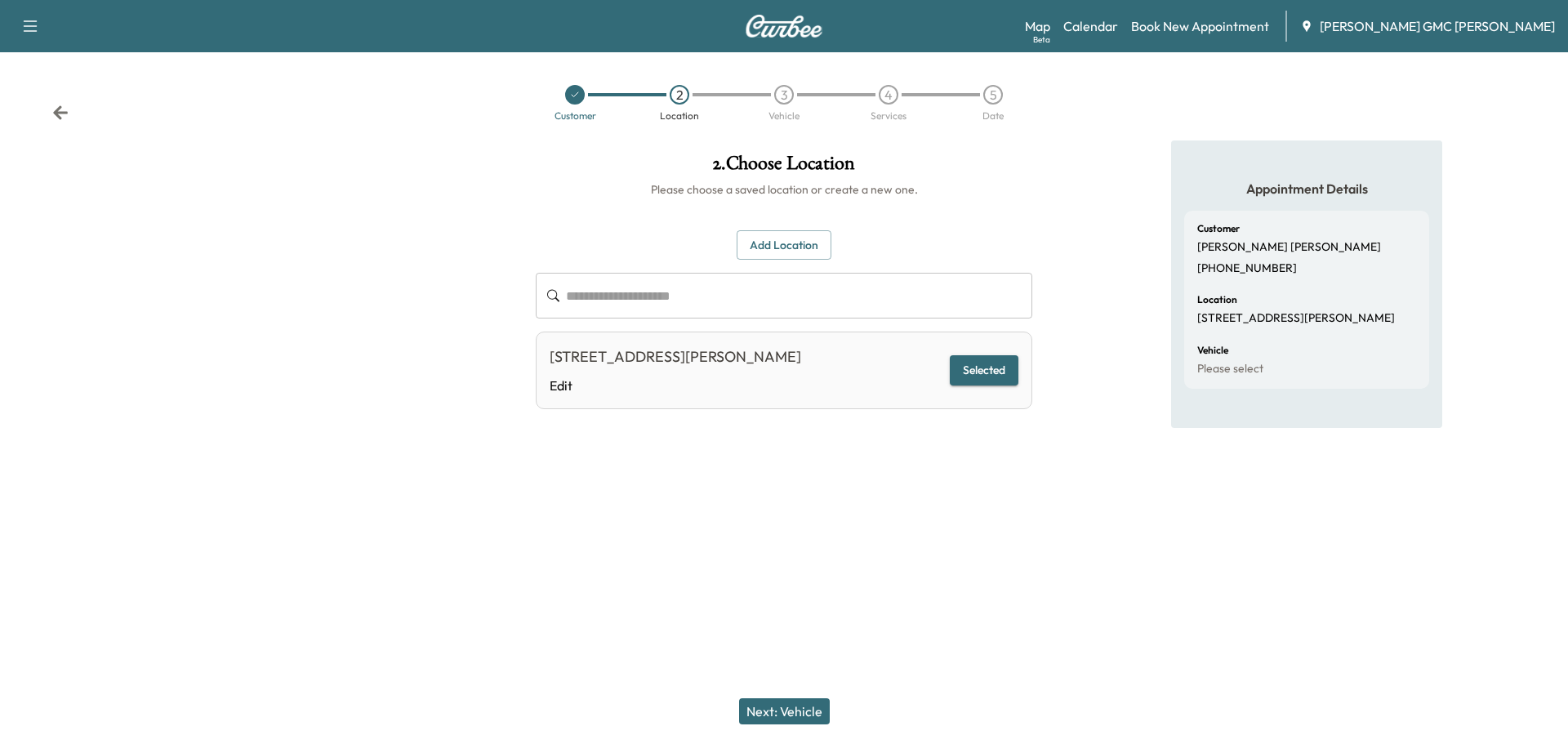
click at [805, 708] on button "Next: Vehicle" at bounding box center [784, 711] width 91 height 26
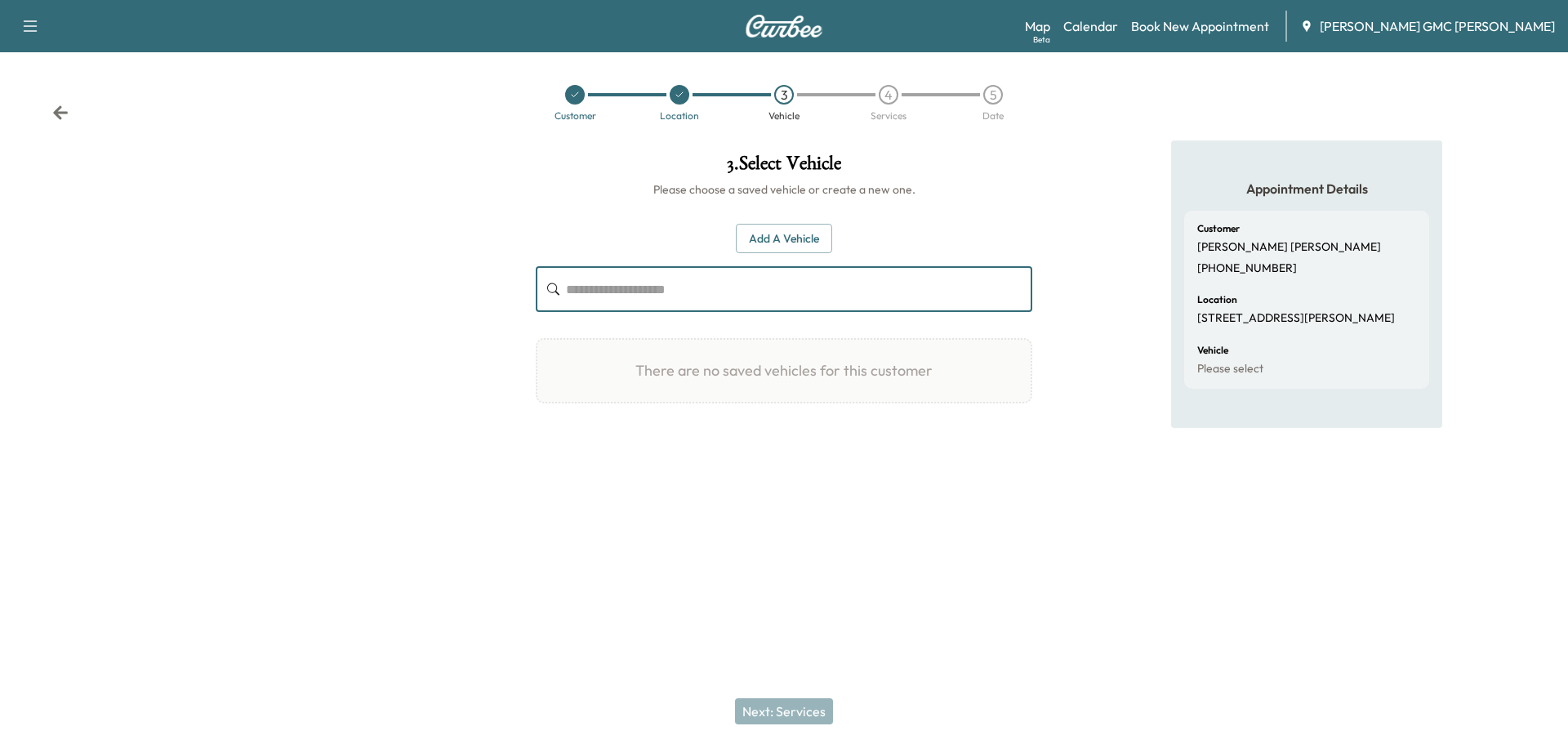
click at [758, 299] on input "text" at bounding box center [799, 289] width 467 height 46
click at [773, 246] on button "Add a Vehicle" at bounding box center [784, 239] width 97 height 30
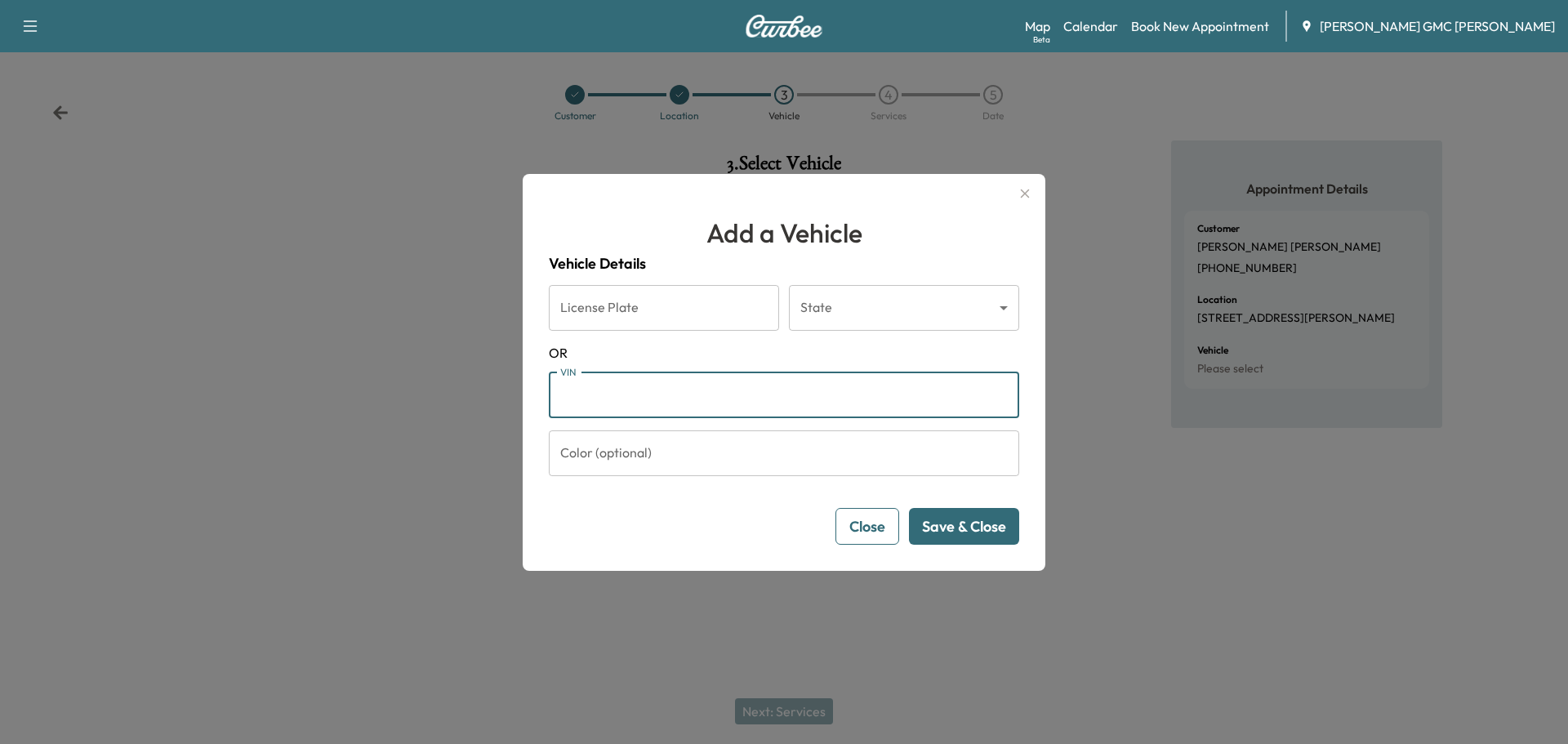
click at [638, 409] on input "VIN" at bounding box center [784, 395] width 471 height 46
paste input "**********"
type input "**********"
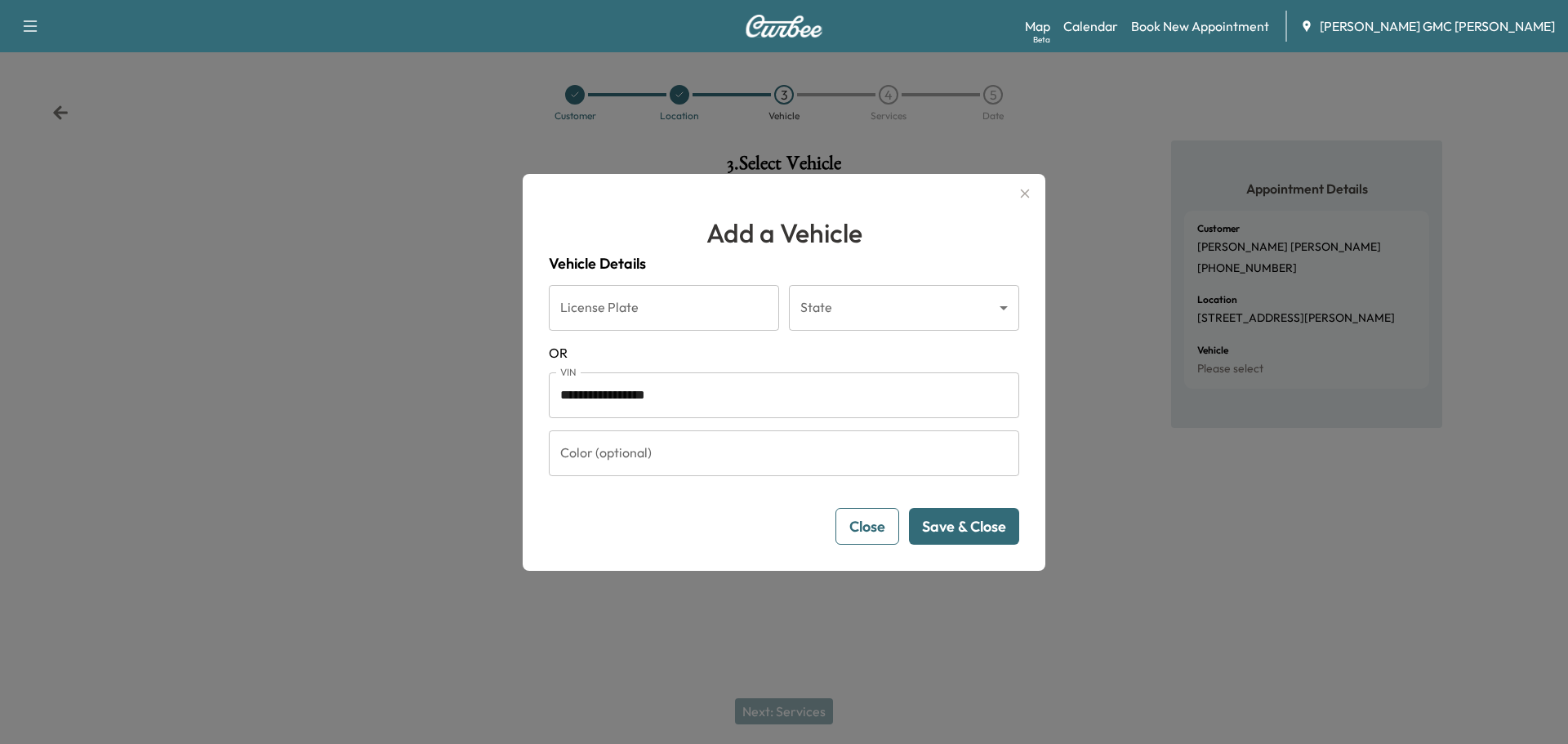
click at [972, 524] on button "Save & Close" at bounding box center [964, 527] width 110 height 37
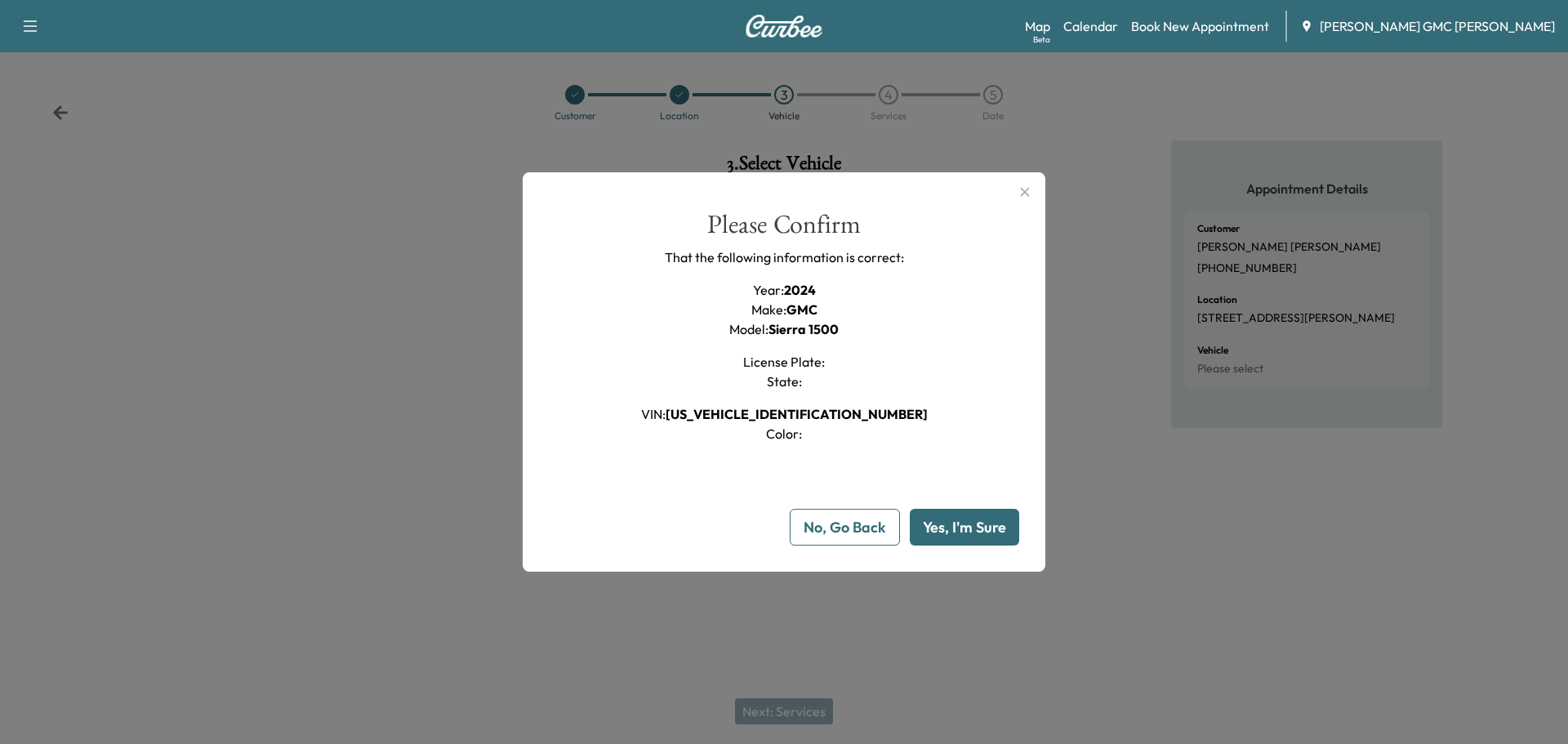
click at [974, 517] on button "Yes, I'm Sure" at bounding box center [964, 527] width 109 height 37
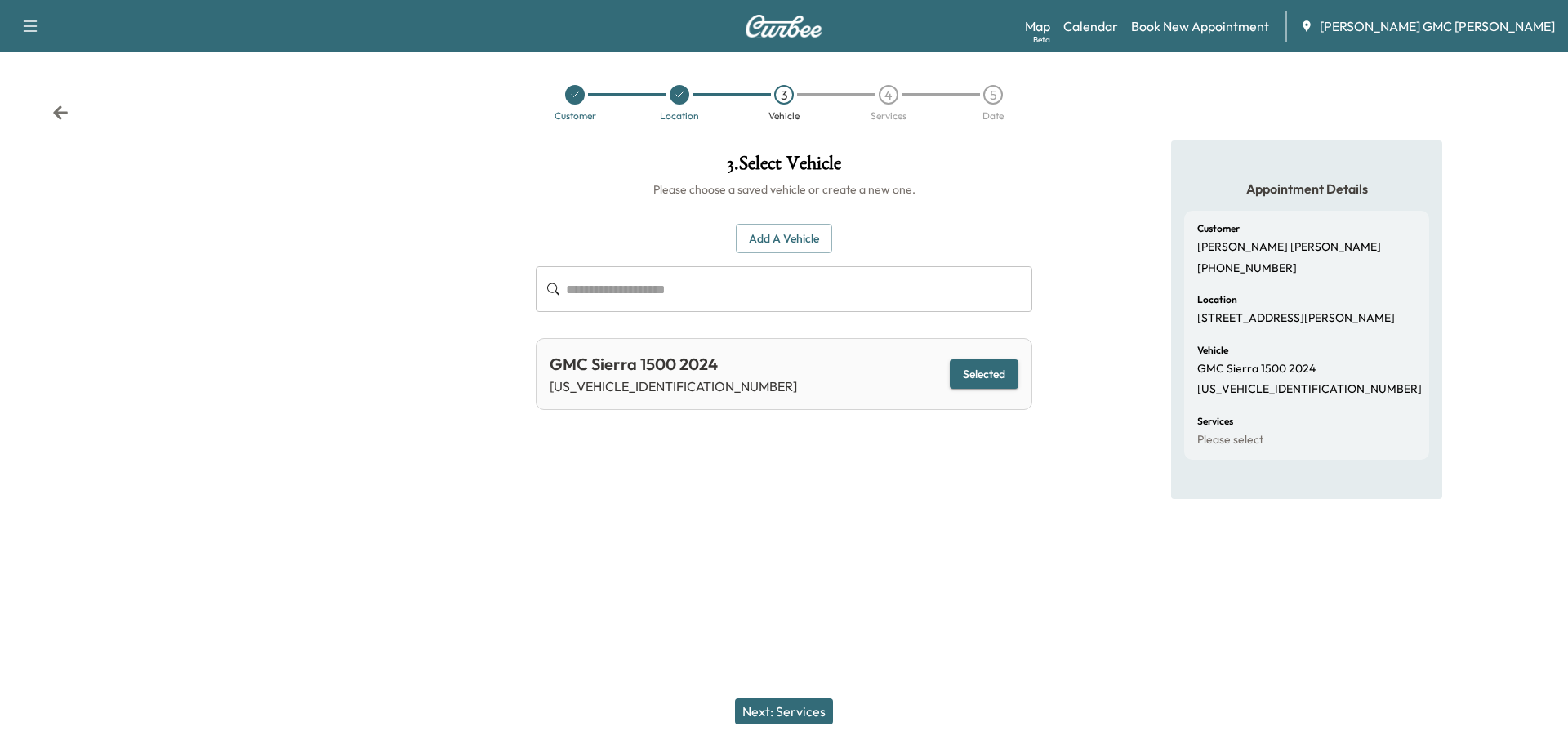
click at [989, 387] on button "Selected" at bounding box center [984, 374] width 68 height 30
click at [812, 718] on button "Next: Services" at bounding box center [784, 711] width 98 height 26
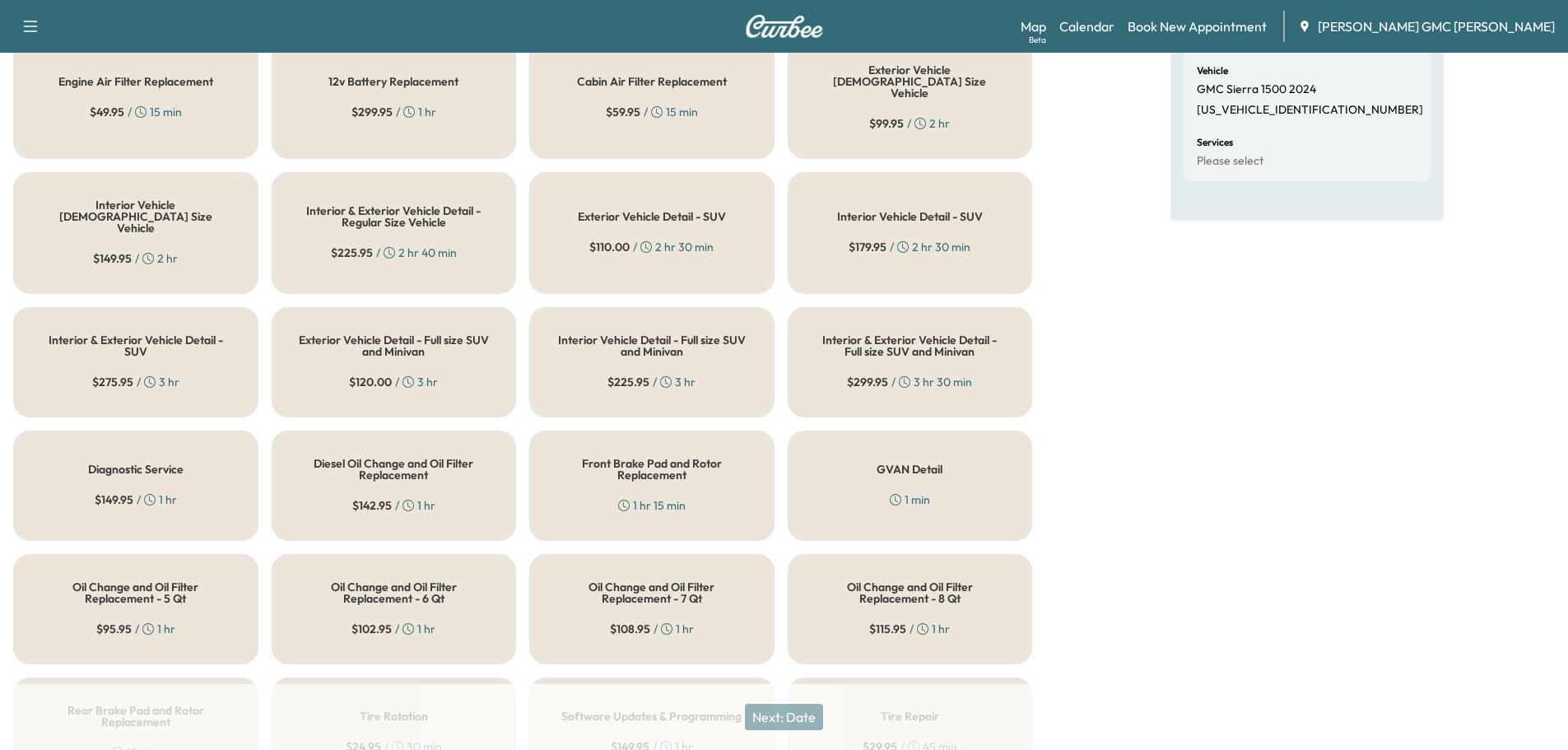
scroll to position [587, 0]
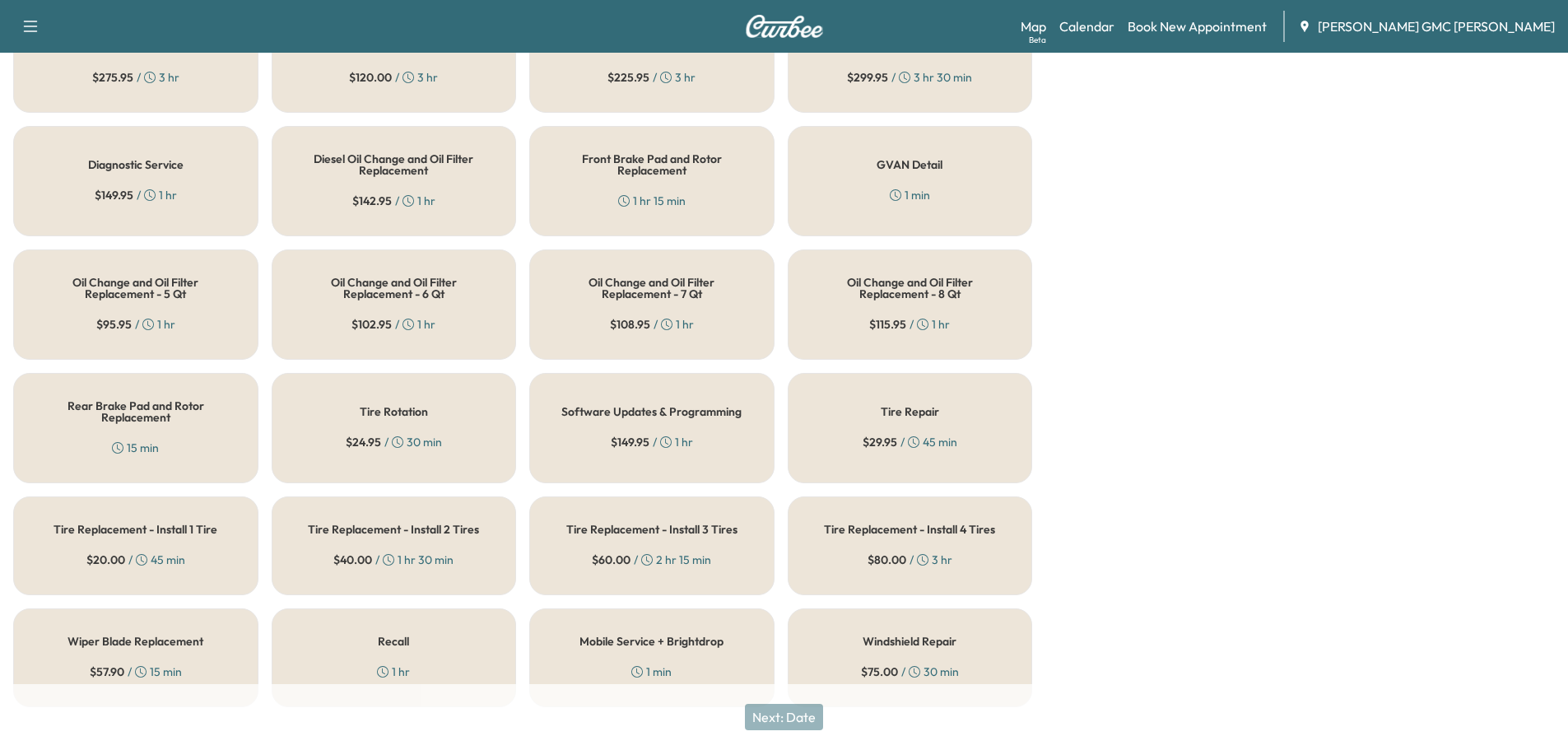
click at [645, 636] on h5 "Mobile Service + Brightdrop" at bounding box center [651, 642] width 144 height 12
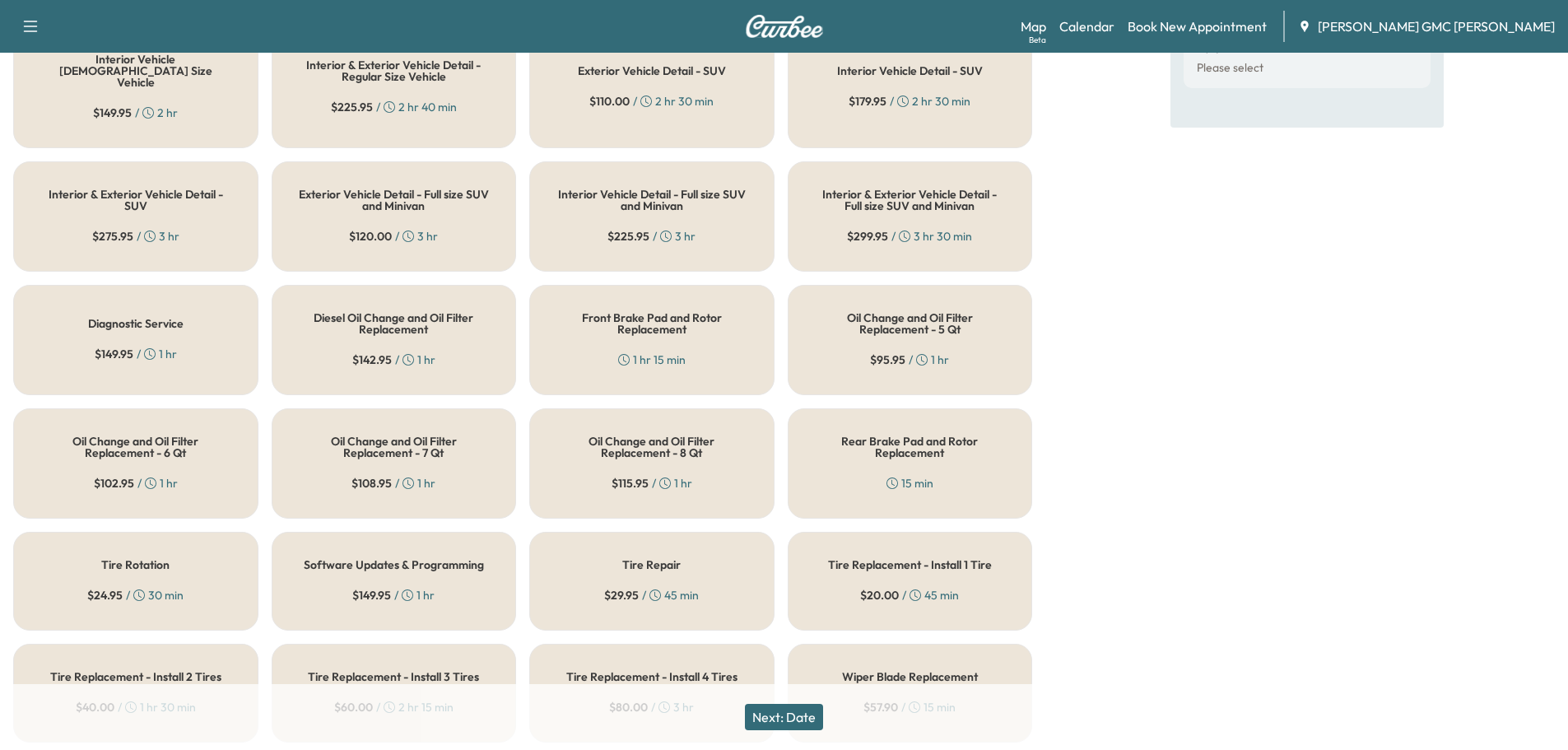
scroll to position [575, 0]
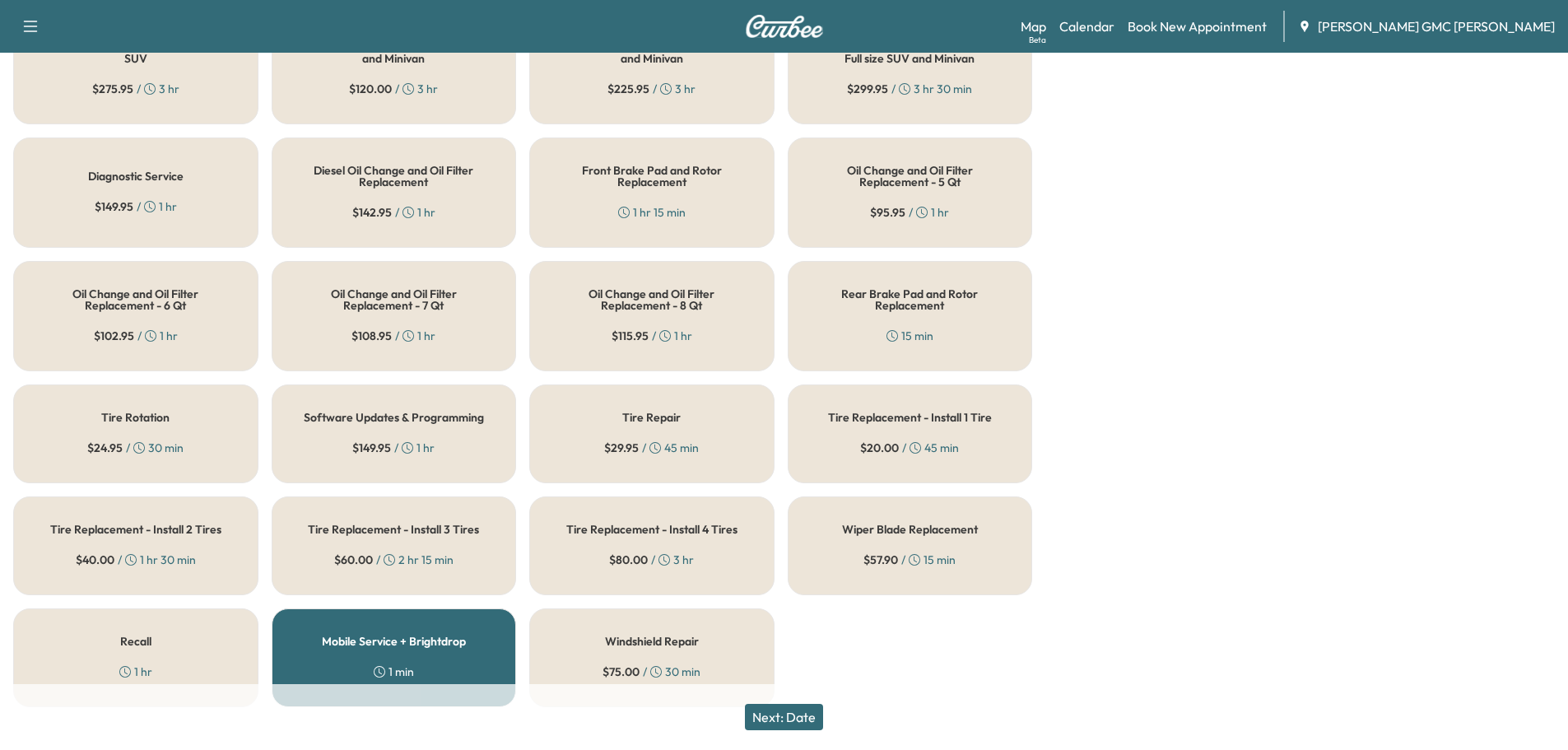
click at [791, 711] on button "Next: Date" at bounding box center [783, 716] width 78 height 26
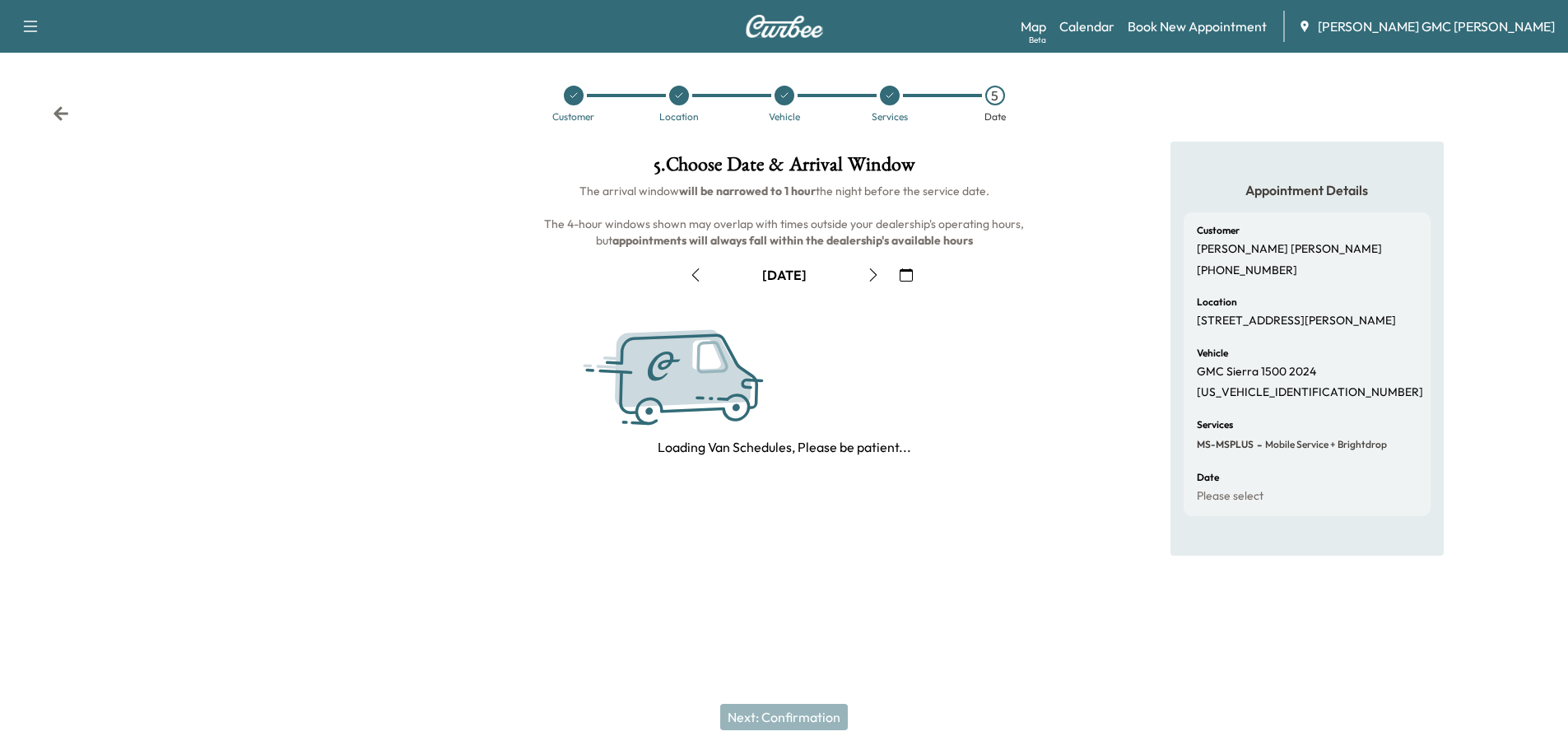
scroll to position [0, 0]
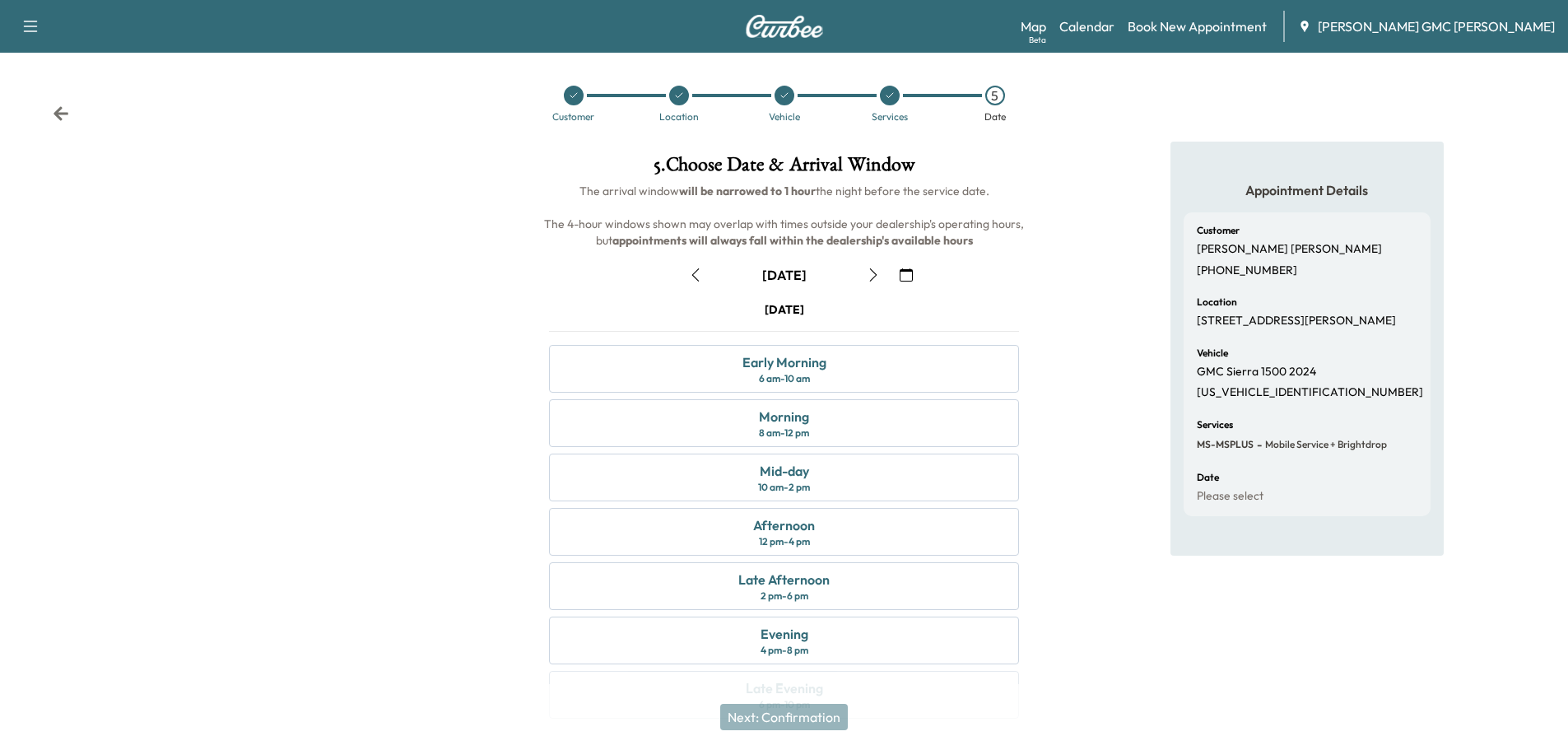
click at [871, 275] on icon "button" at bounding box center [873, 275] width 13 height 13
click at [794, 433] on div "8 am - 12 pm" at bounding box center [784, 433] width 50 height 13
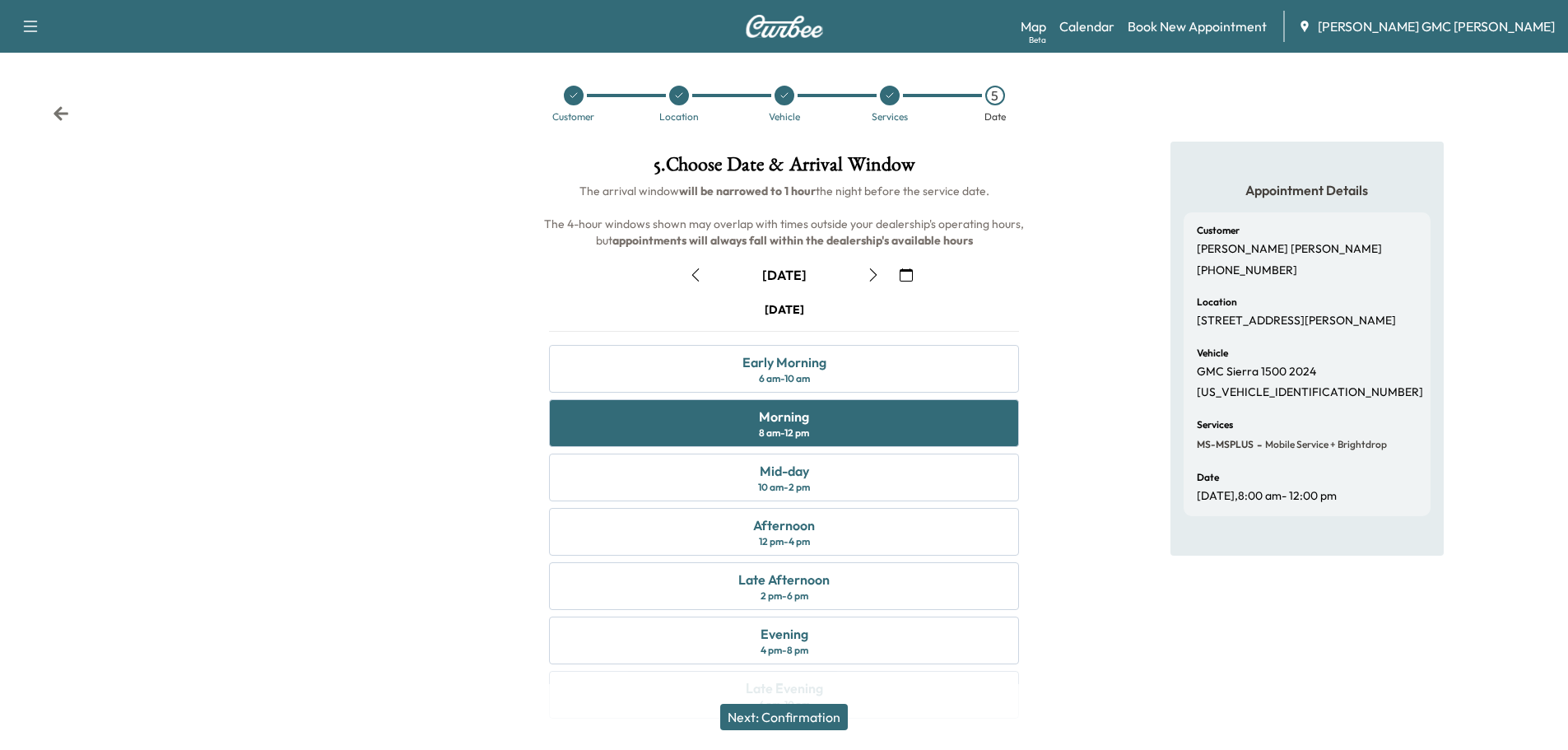
click at [819, 719] on button "Next: Confirmation" at bounding box center [784, 716] width 128 height 26
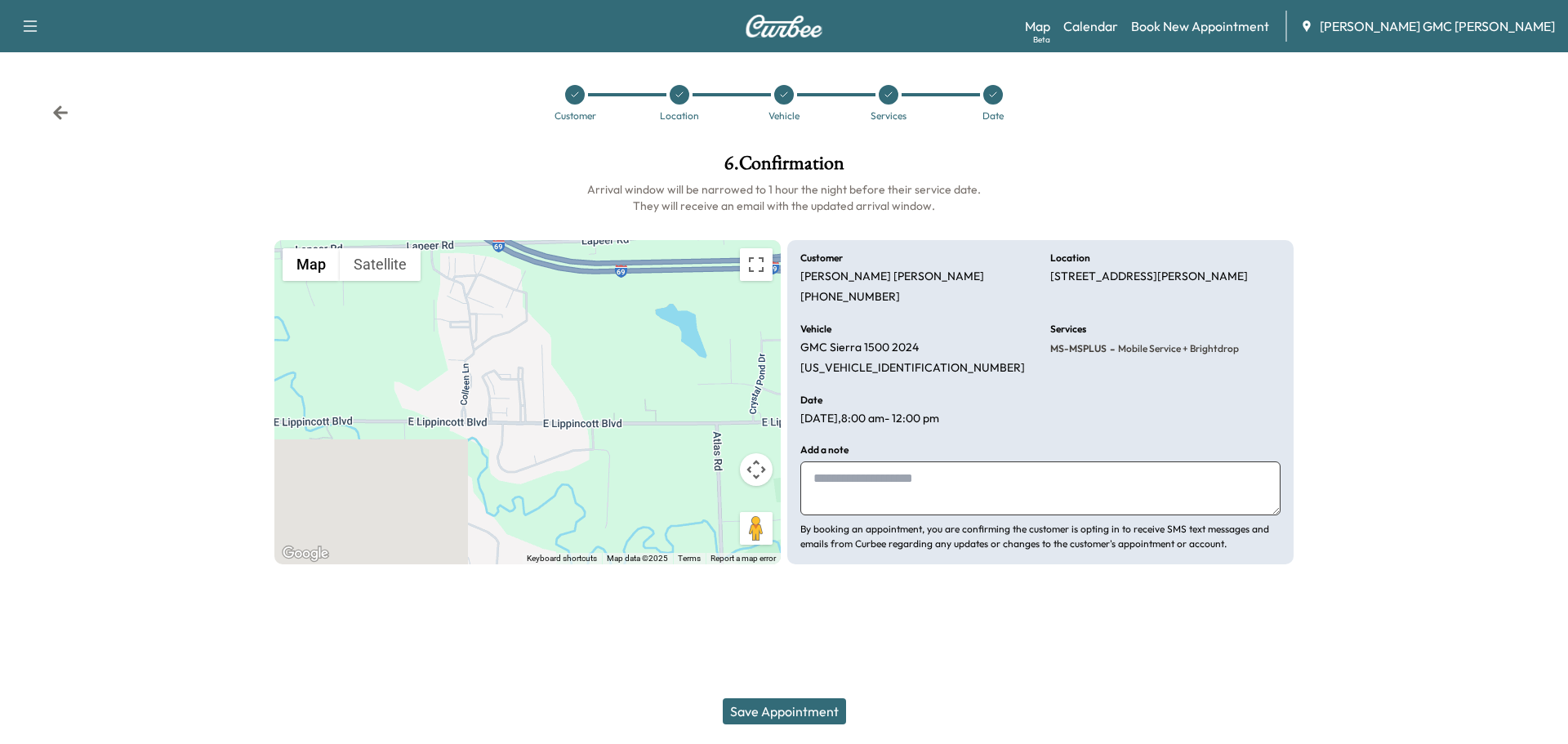
click at [881, 482] on textarea at bounding box center [1041, 488] width 480 height 54
type textarea "**********"
click at [786, 702] on button "Save Appointment" at bounding box center [785, 711] width 123 height 26
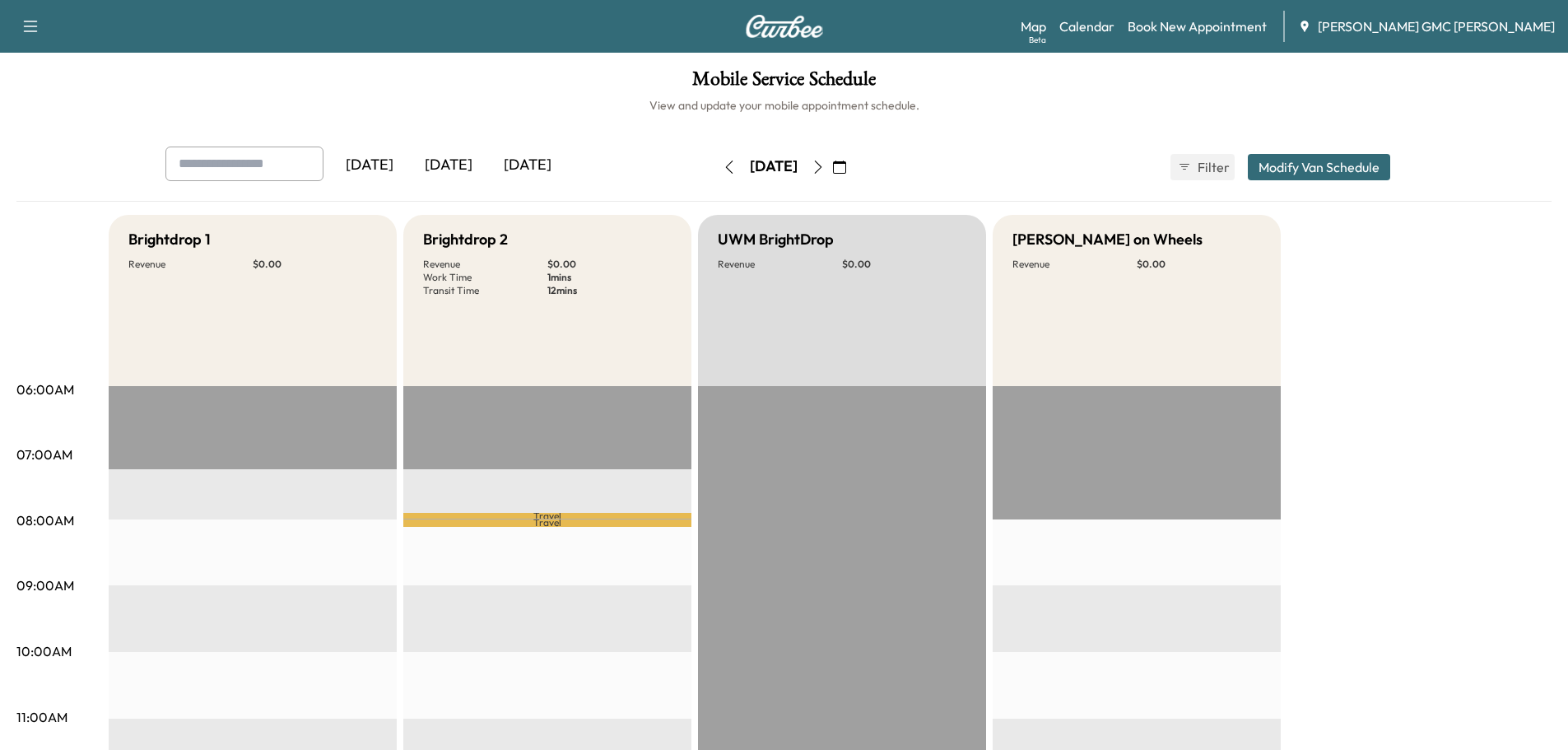
click at [565, 520] on p "Travel" at bounding box center [546, 523] width 288 height 7
click at [566, 525] on p "Travel" at bounding box center [546, 523] width 288 height 7
click at [562, 285] on p "12 mins" at bounding box center [609, 291] width 124 height 13
drag, startPoint x: 485, startPoint y: 285, endPoint x: 462, endPoint y: 291, distance: 23.8
click at [478, 285] on p "Transit Time" at bounding box center [485, 291] width 124 height 13
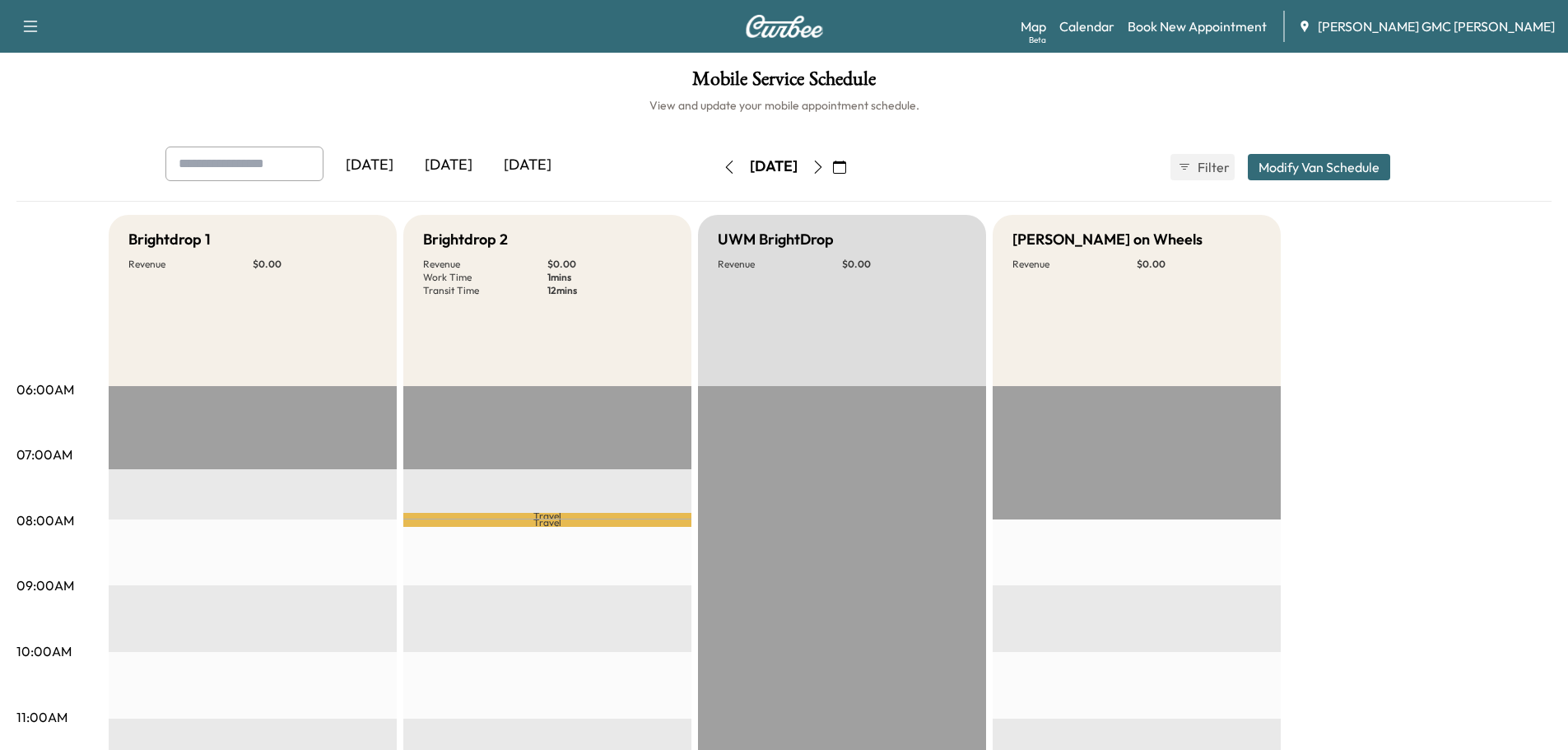
click at [457, 291] on p "Transit Time" at bounding box center [485, 291] width 124 height 13
click at [1281, 170] on button "Modify Van Schedule" at bounding box center [1319, 166] width 143 height 26
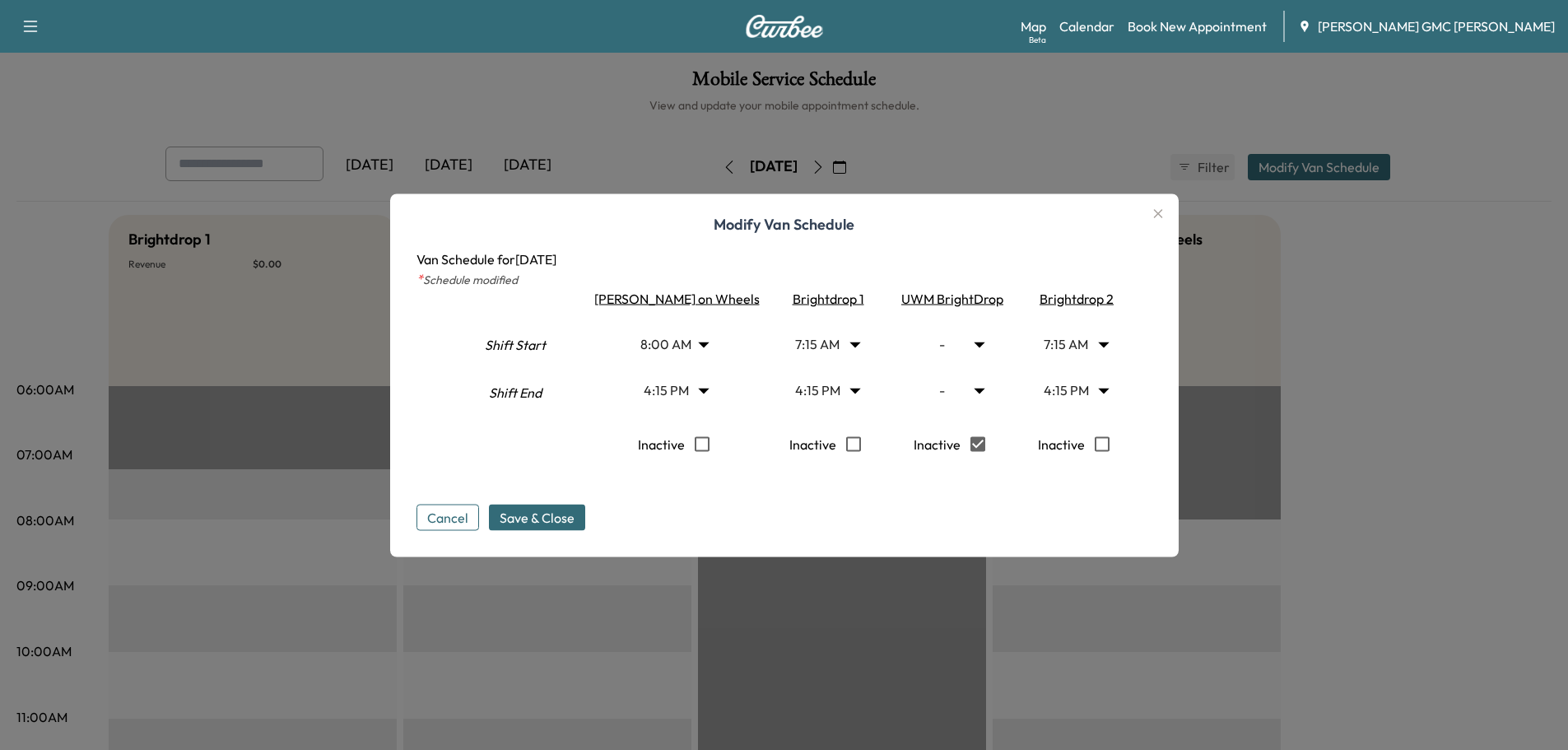
click at [454, 514] on button "Cancel" at bounding box center [447, 517] width 63 height 26
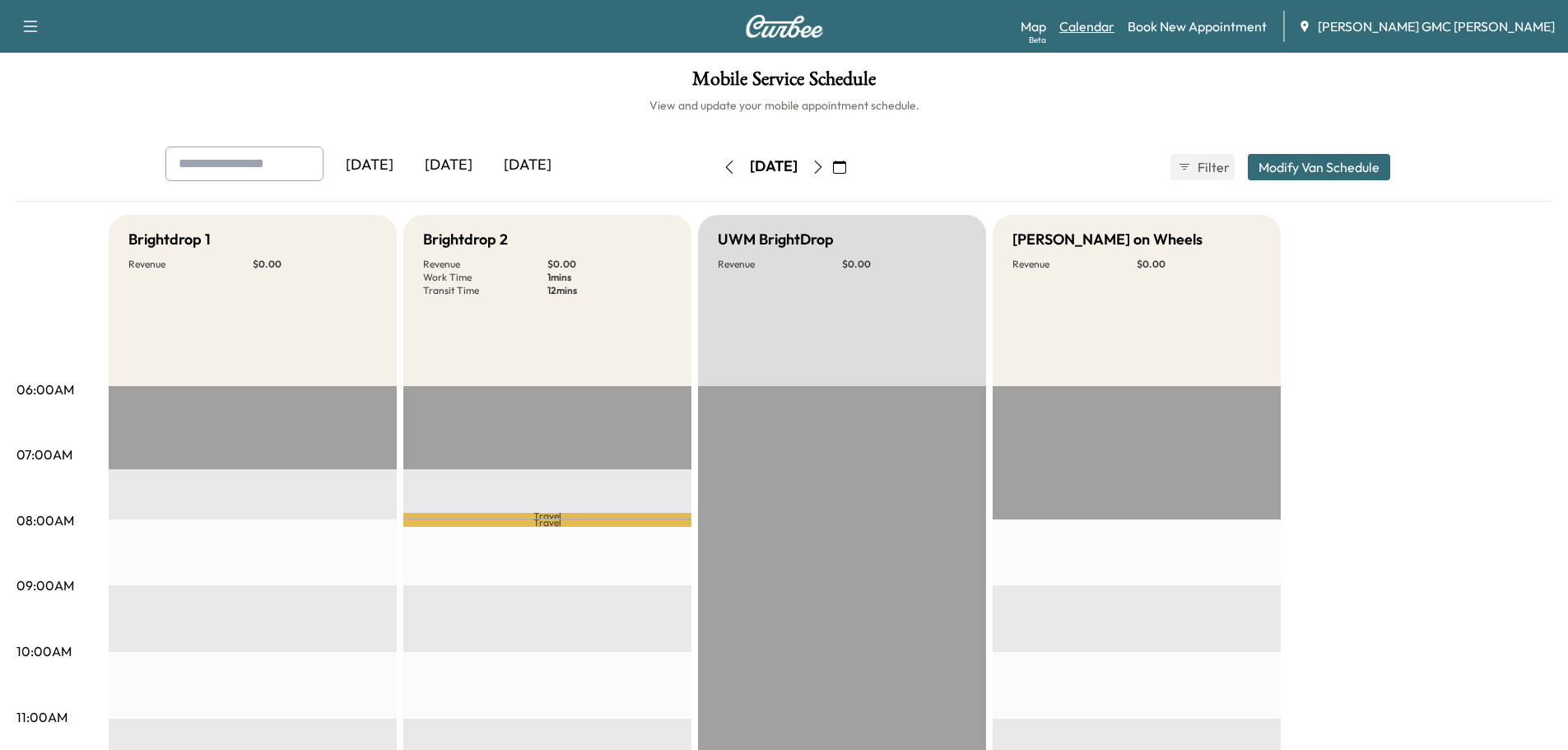
click at [1114, 29] on link "Calendar" at bounding box center [1087, 27] width 55 height 20
click at [824, 165] on icon "button" at bounding box center [818, 167] width 13 height 13
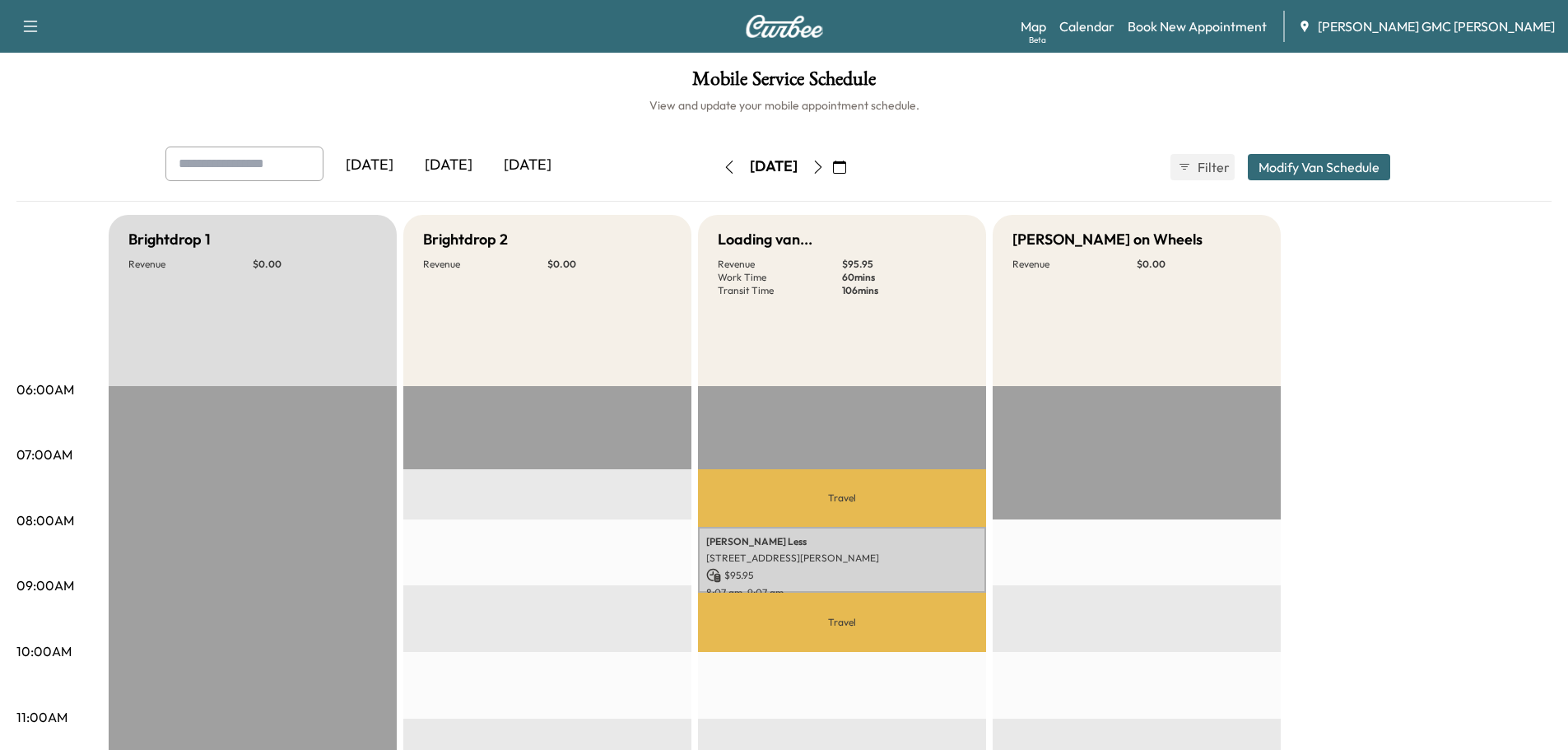
click at [824, 168] on icon "button" at bounding box center [818, 167] width 13 height 13
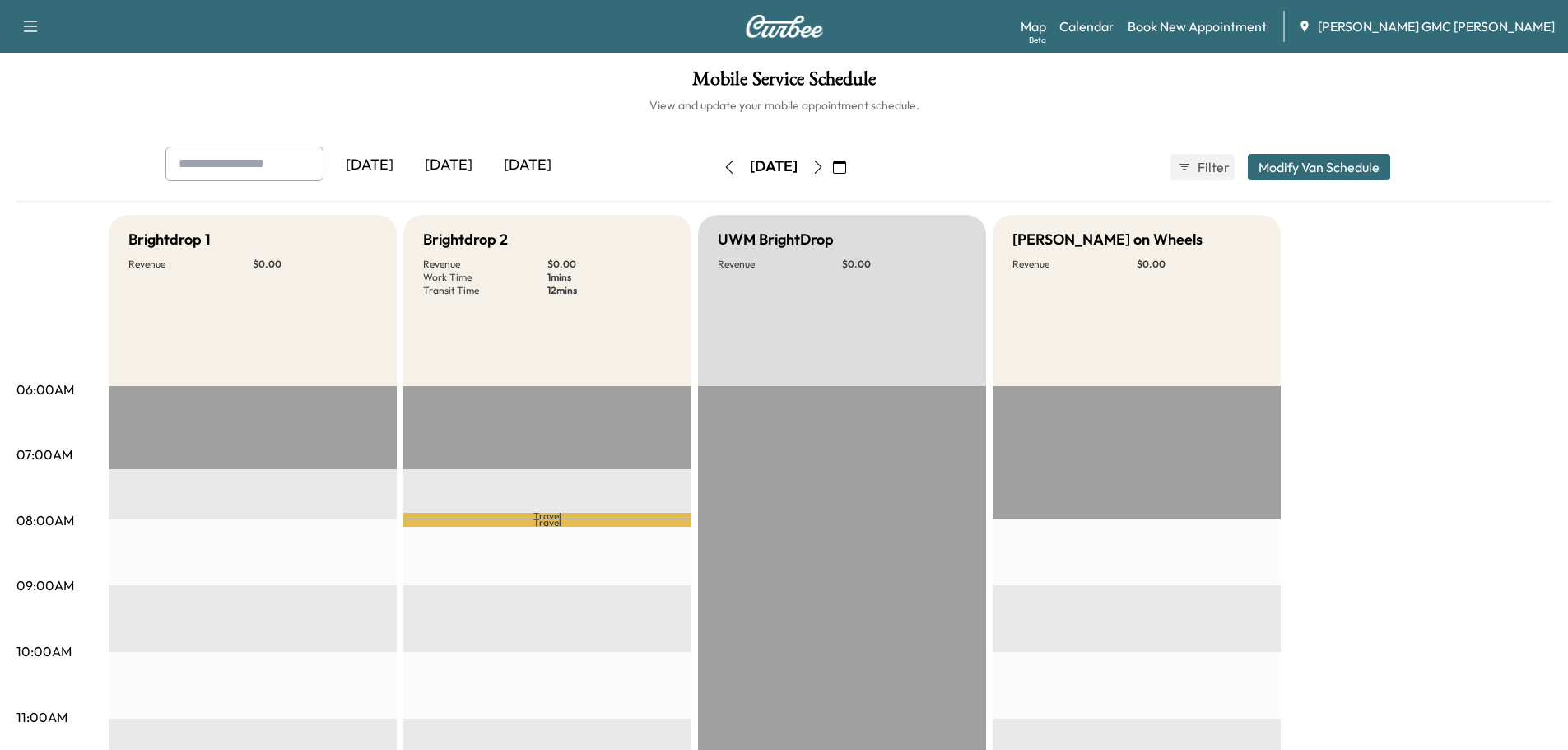
click at [564, 514] on p "Travel" at bounding box center [546, 516] width 288 height 6
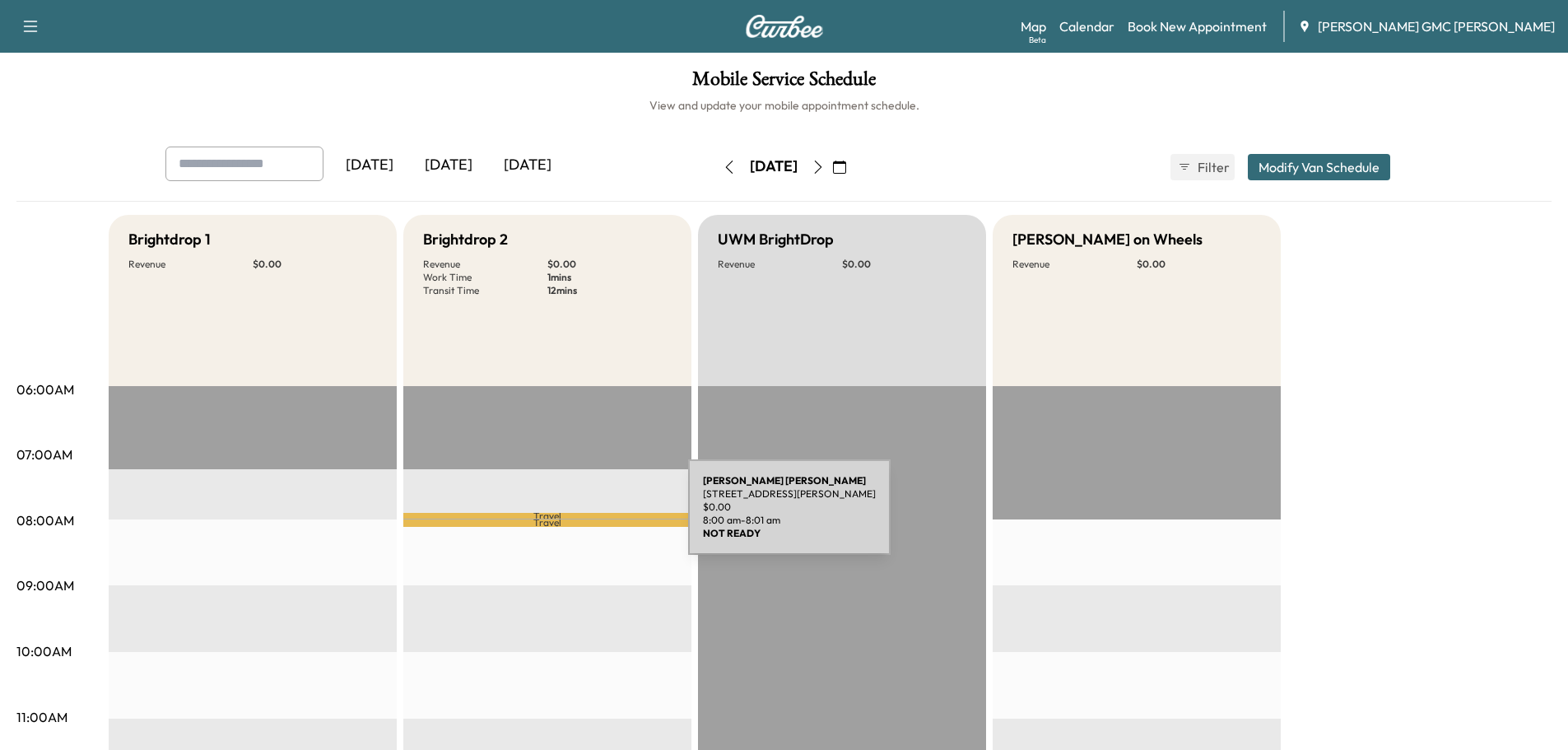
click at [565, 519] on div "[PERSON_NAME] [STREET_ADDRESS][PERSON_NAME] $ 0.00 8:00 am - 8:01 am" at bounding box center [546, 527] width 288 height 17
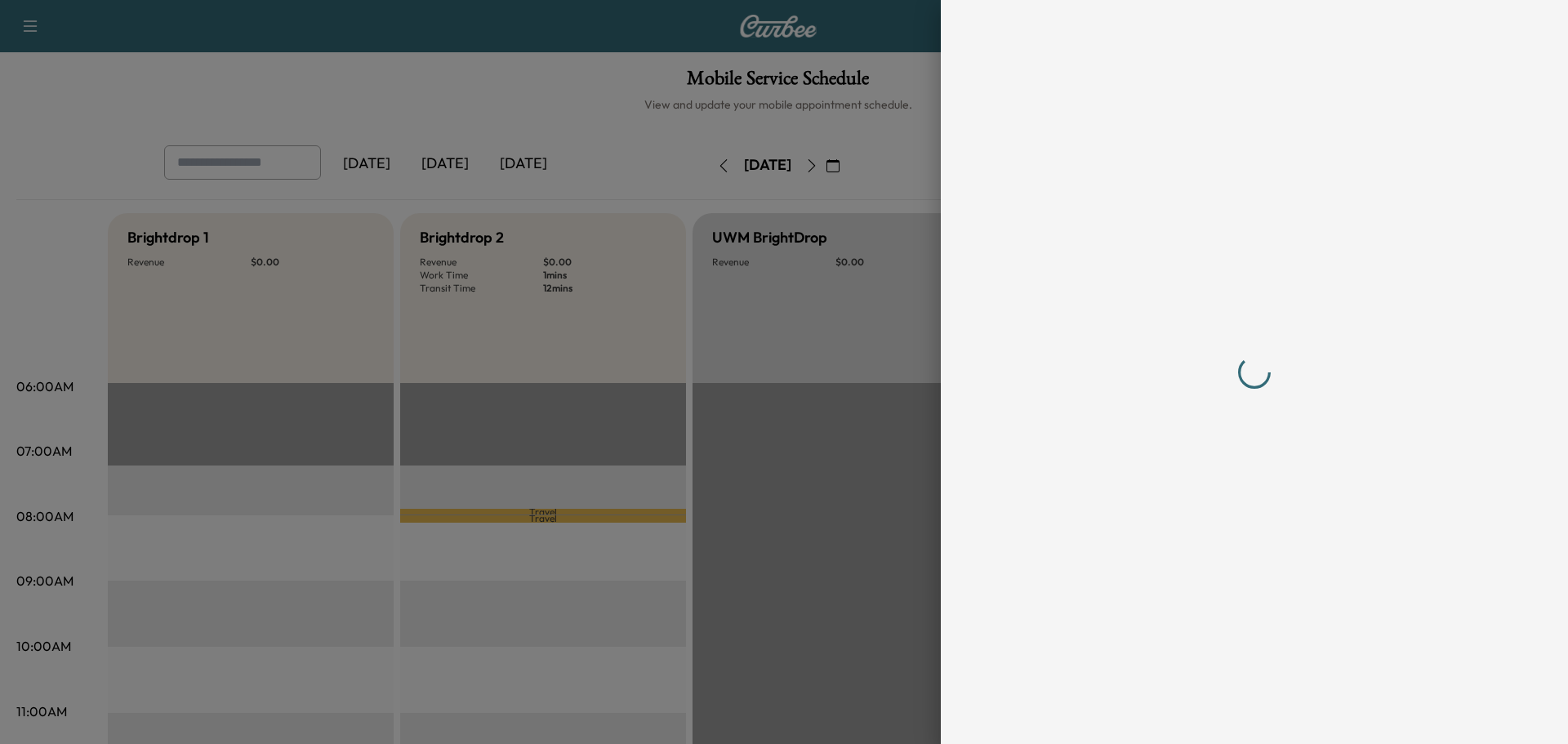
click at [1267, 715] on div at bounding box center [1254, 372] width 522 height 744
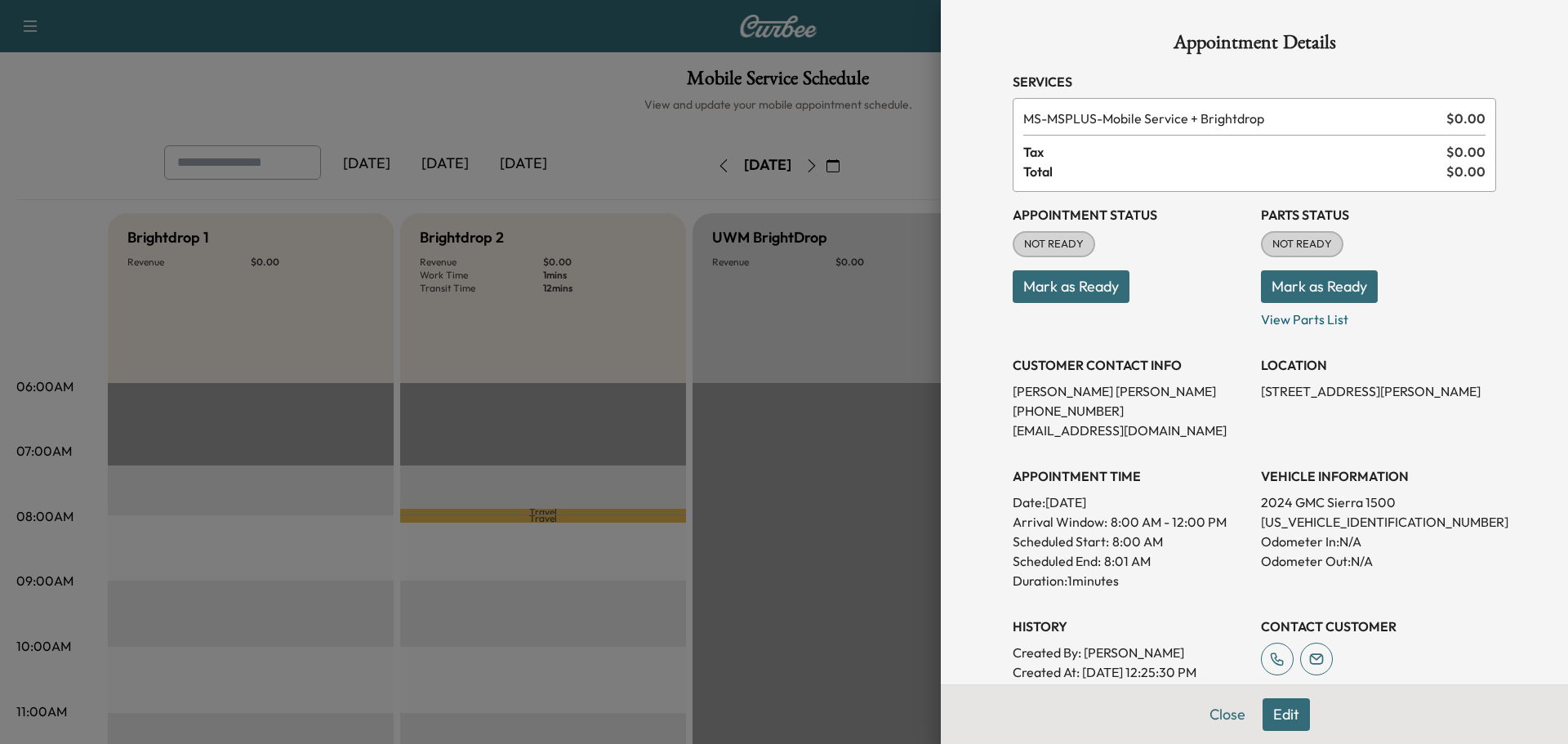
click at [1277, 719] on button "Edit" at bounding box center [1286, 714] width 47 height 32
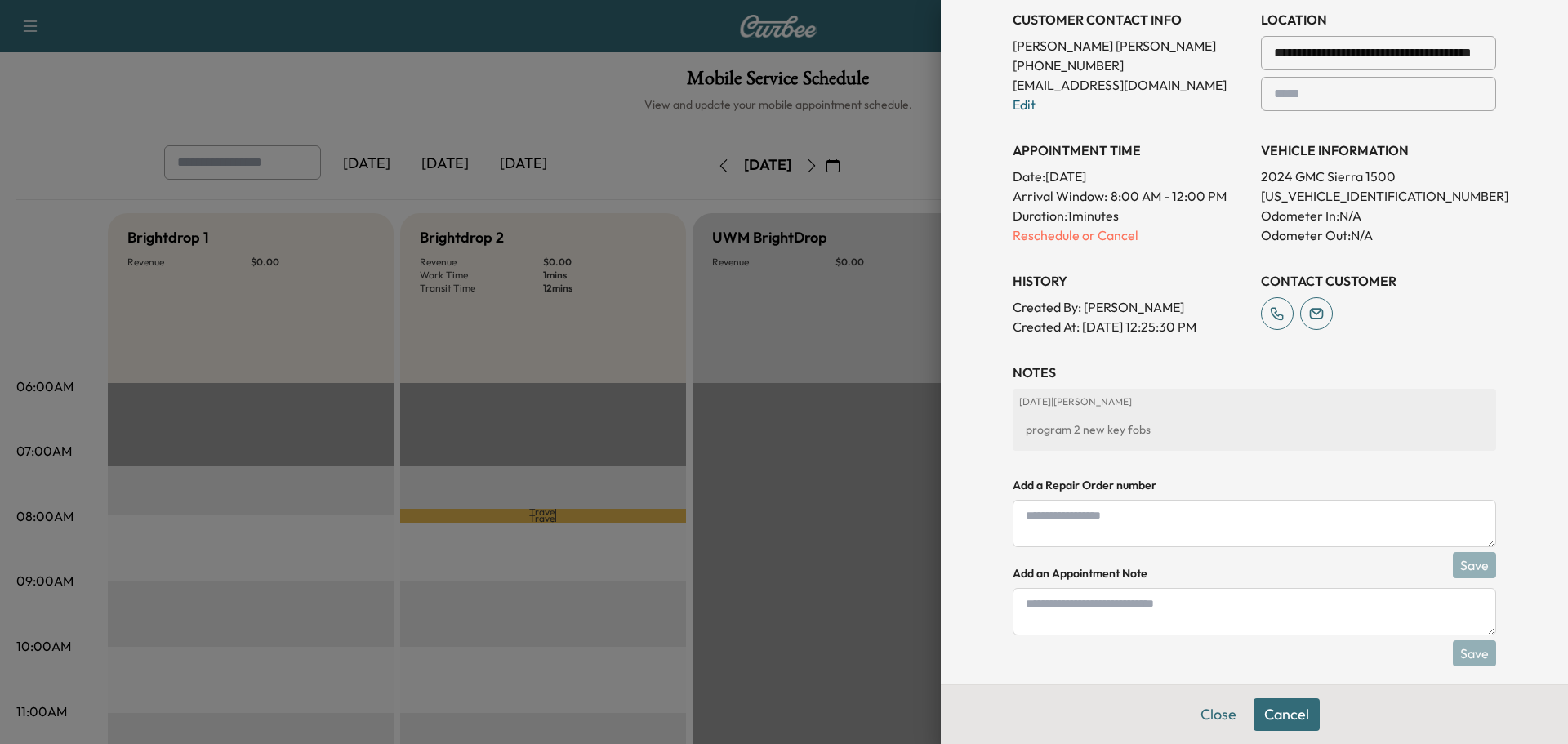
scroll to position [395, 0]
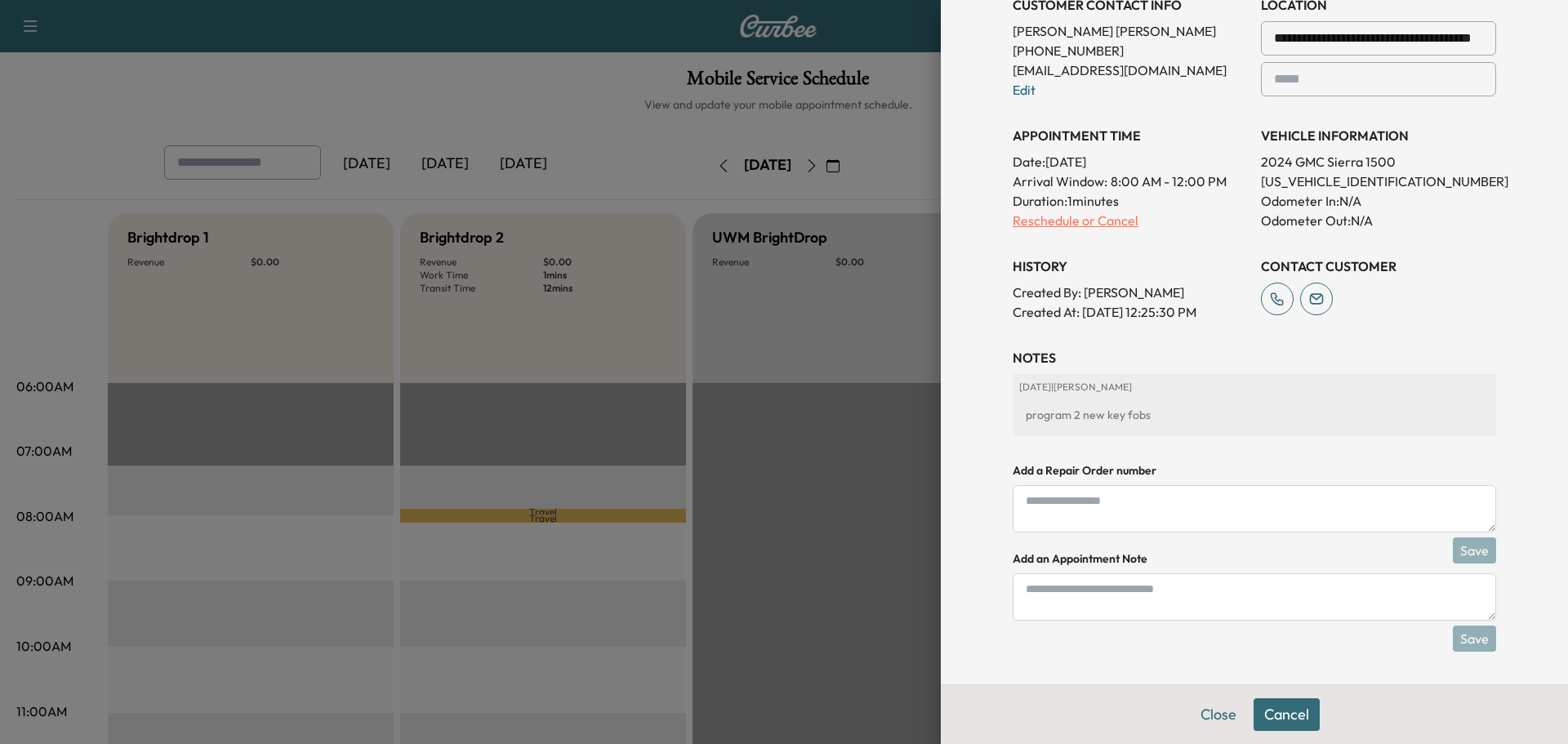
click at [1013, 221] on p "Reschedule or Cancel" at bounding box center [1131, 221] width 235 height 20
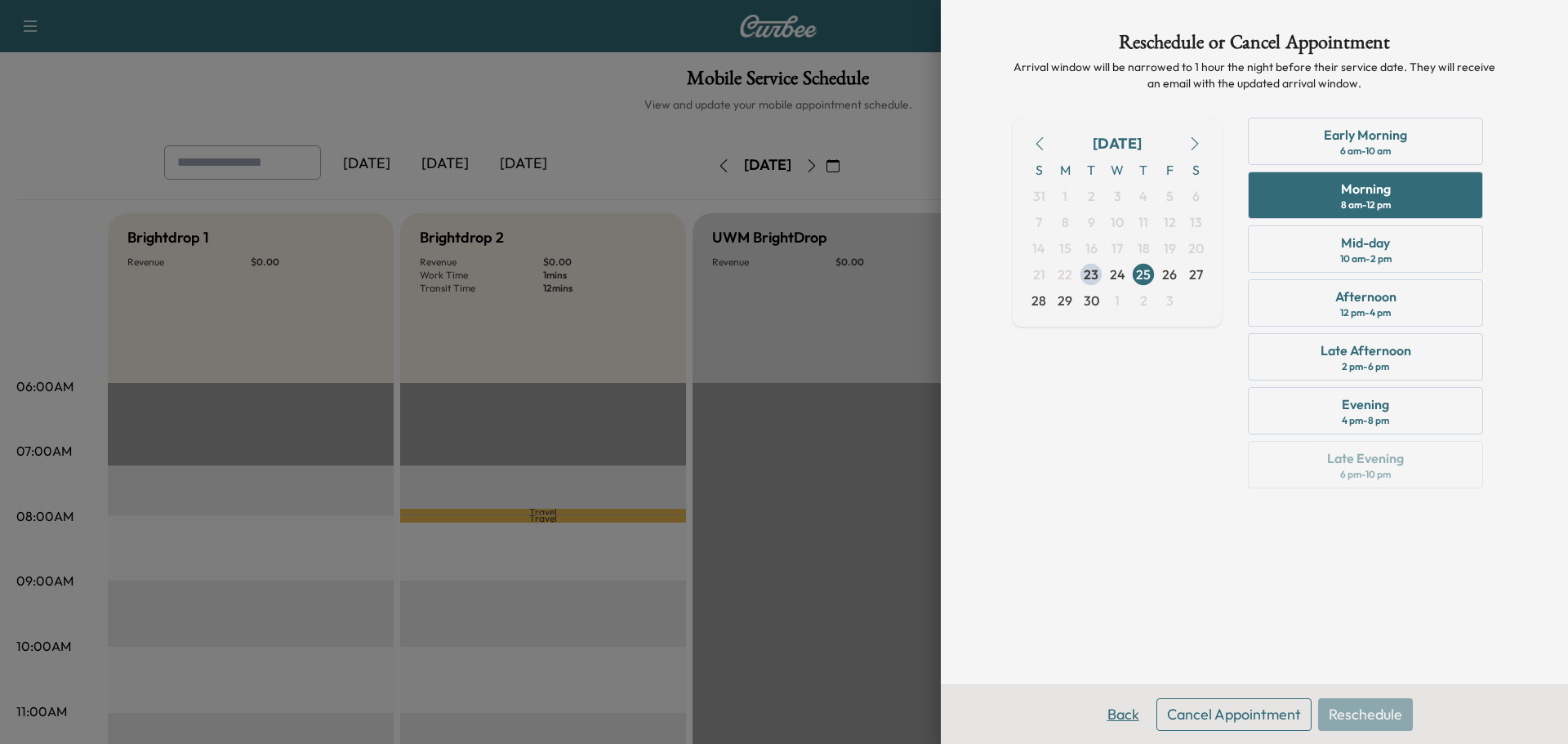
click at [1113, 714] on button "Back" at bounding box center [1124, 714] width 53 height 32
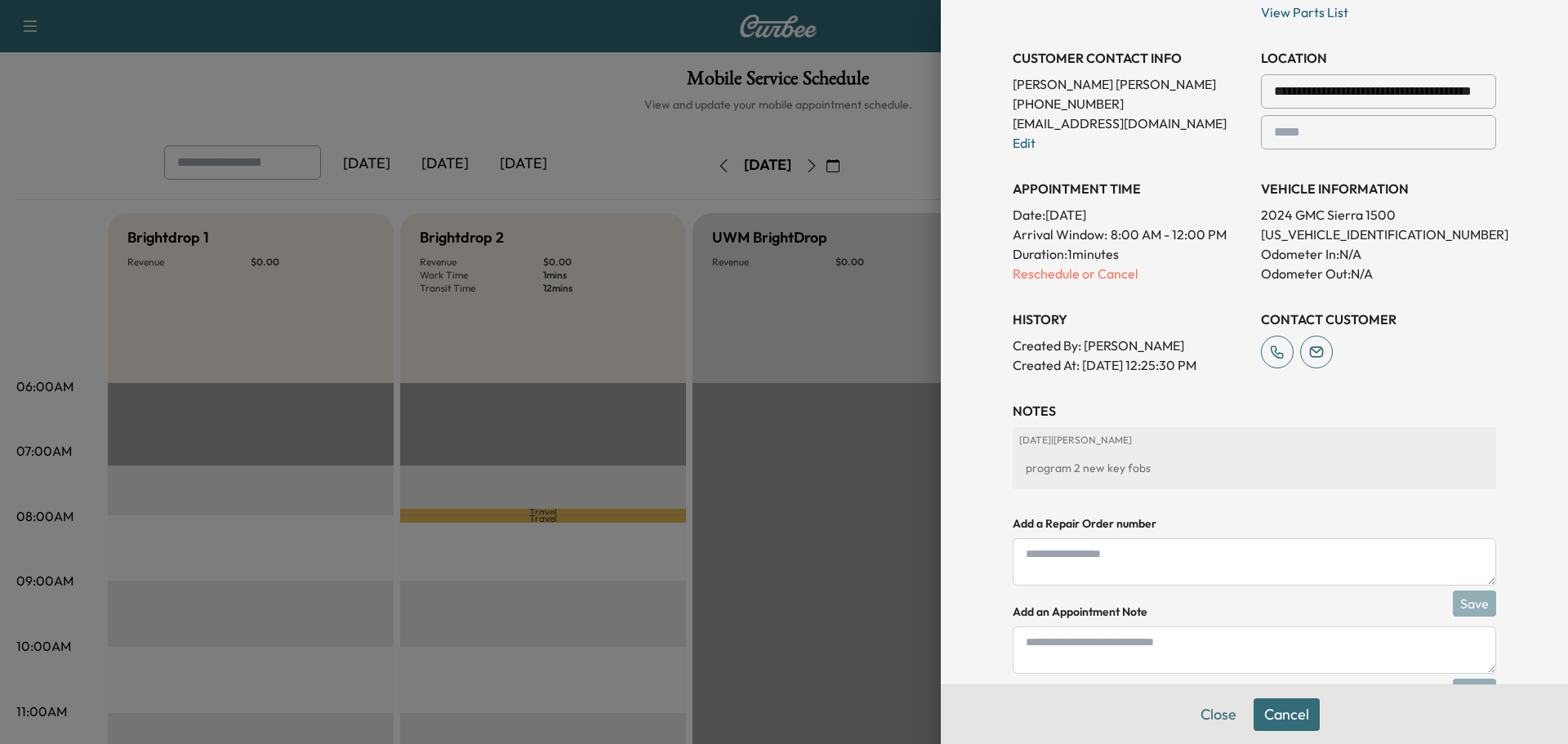
scroll to position [312, 0]
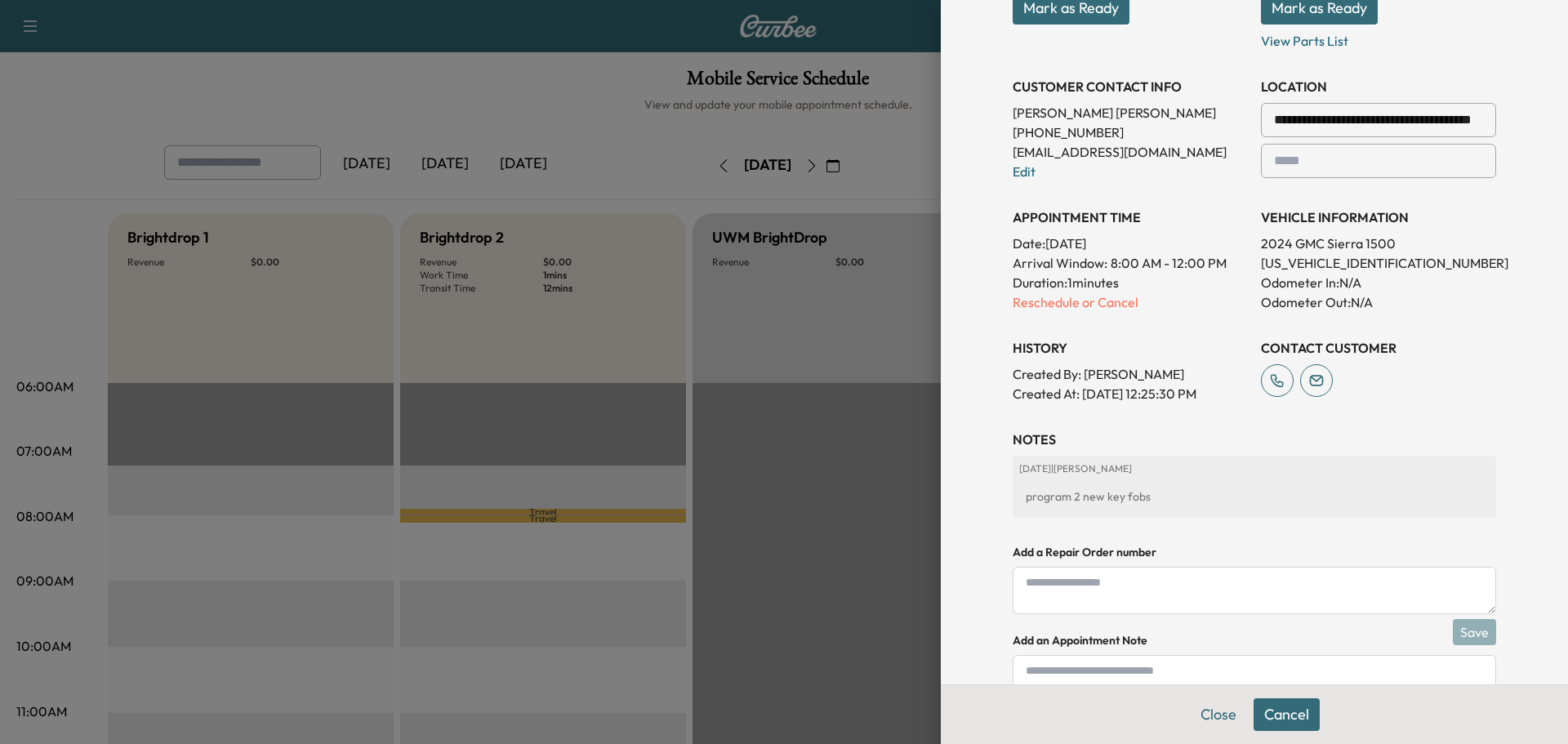
click at [1081, 466] on p "[DATE] | [PERSON_NAME]" at bounding box center [1255, 469] width 471 height 13
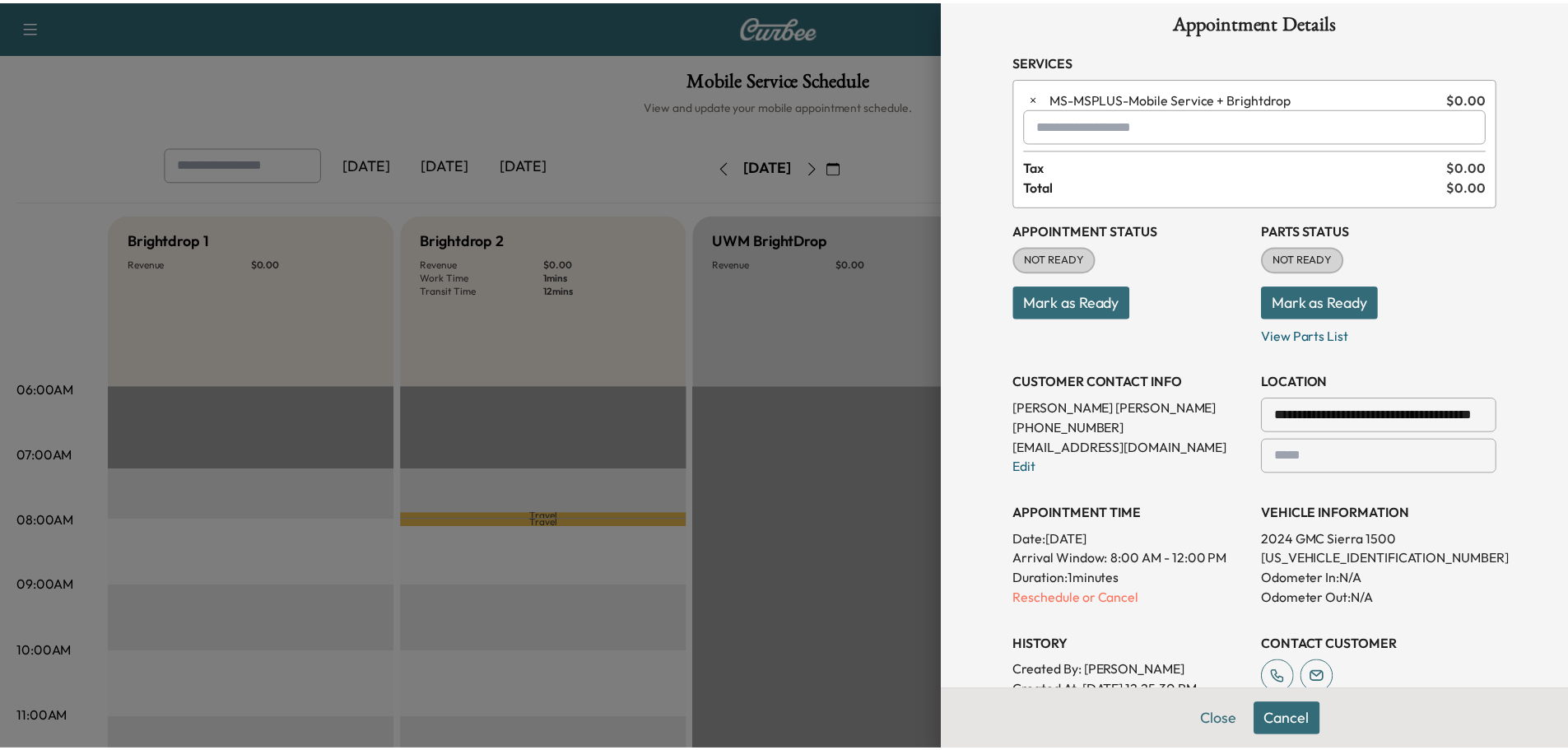
scroll to position [0, 0]
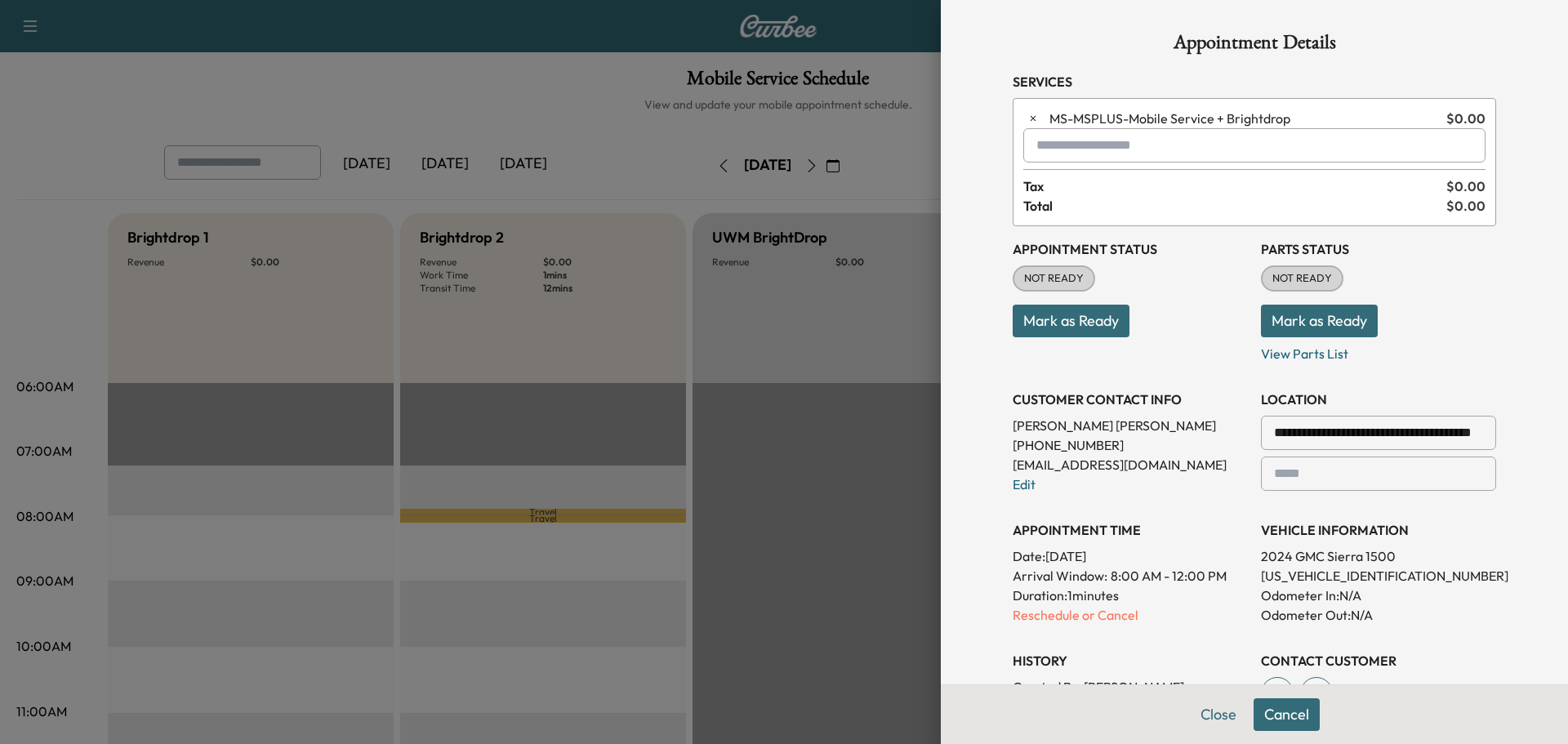
click at [1133, 137] on input "text" at bounding box center [1254, 145] width 462 height 34
type input "*"
click at [1117, 182] on p "MS-DIAG - Diagnostic Service" at bounding box center [1198, 187] width 359 height 22
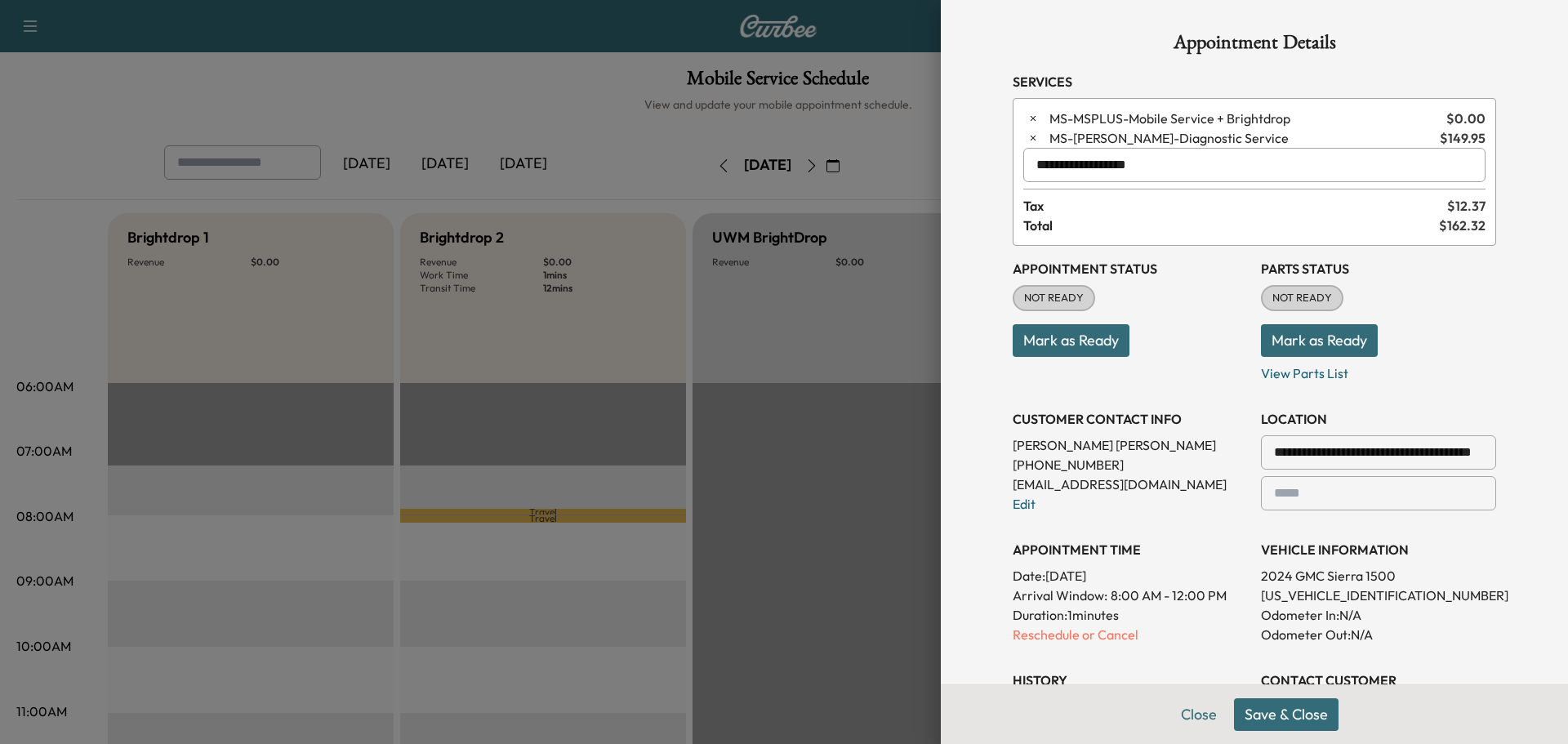
type input "**********"
click at [1270, 716] on button "Save & Close" at bounding box center [1286, 714] width 104 height 32
